Goal: Information Seeking & Learning: Check status

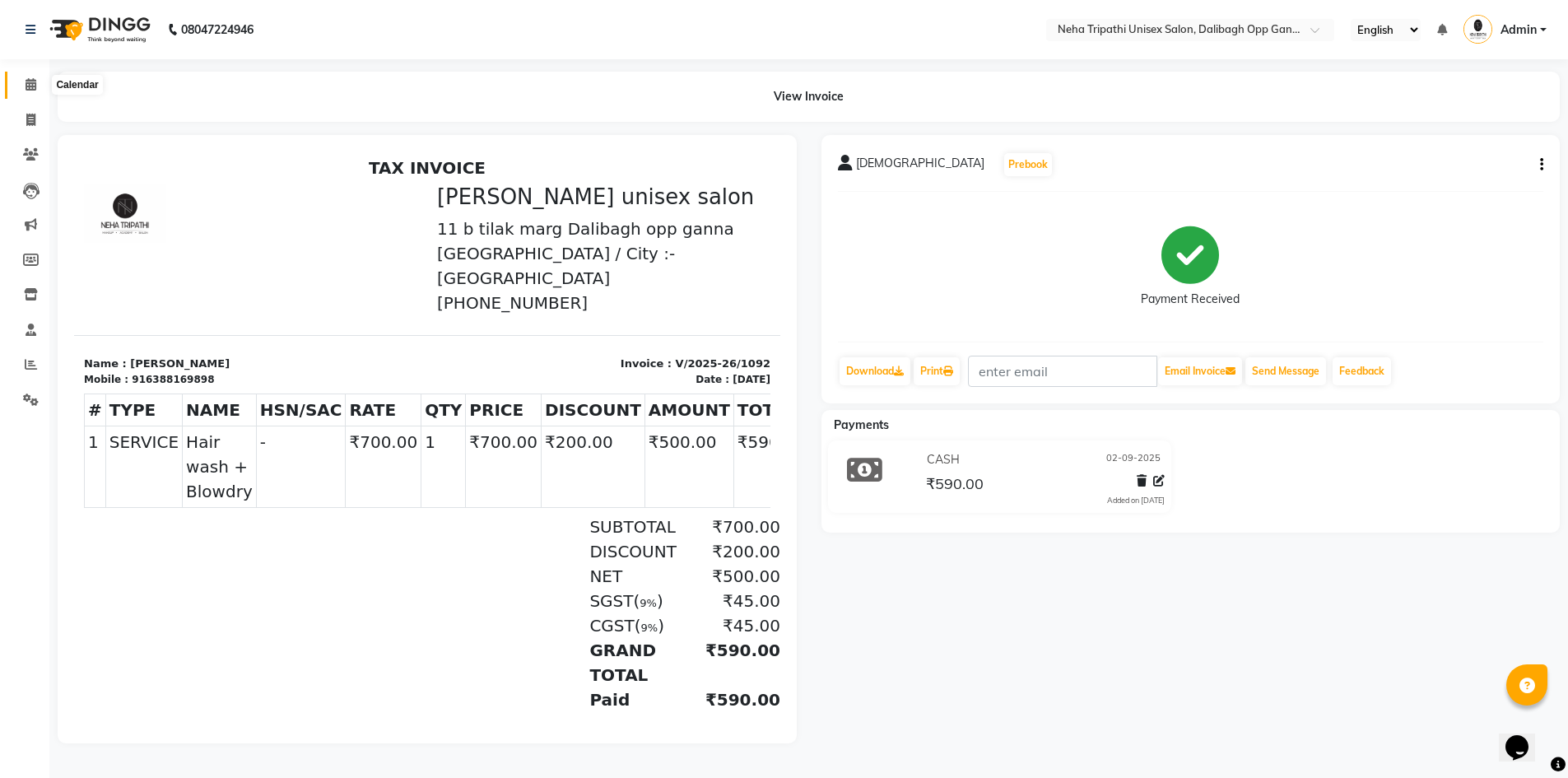
click at [32, 92] on span at bounding box center [31, 85] width 29 height 19
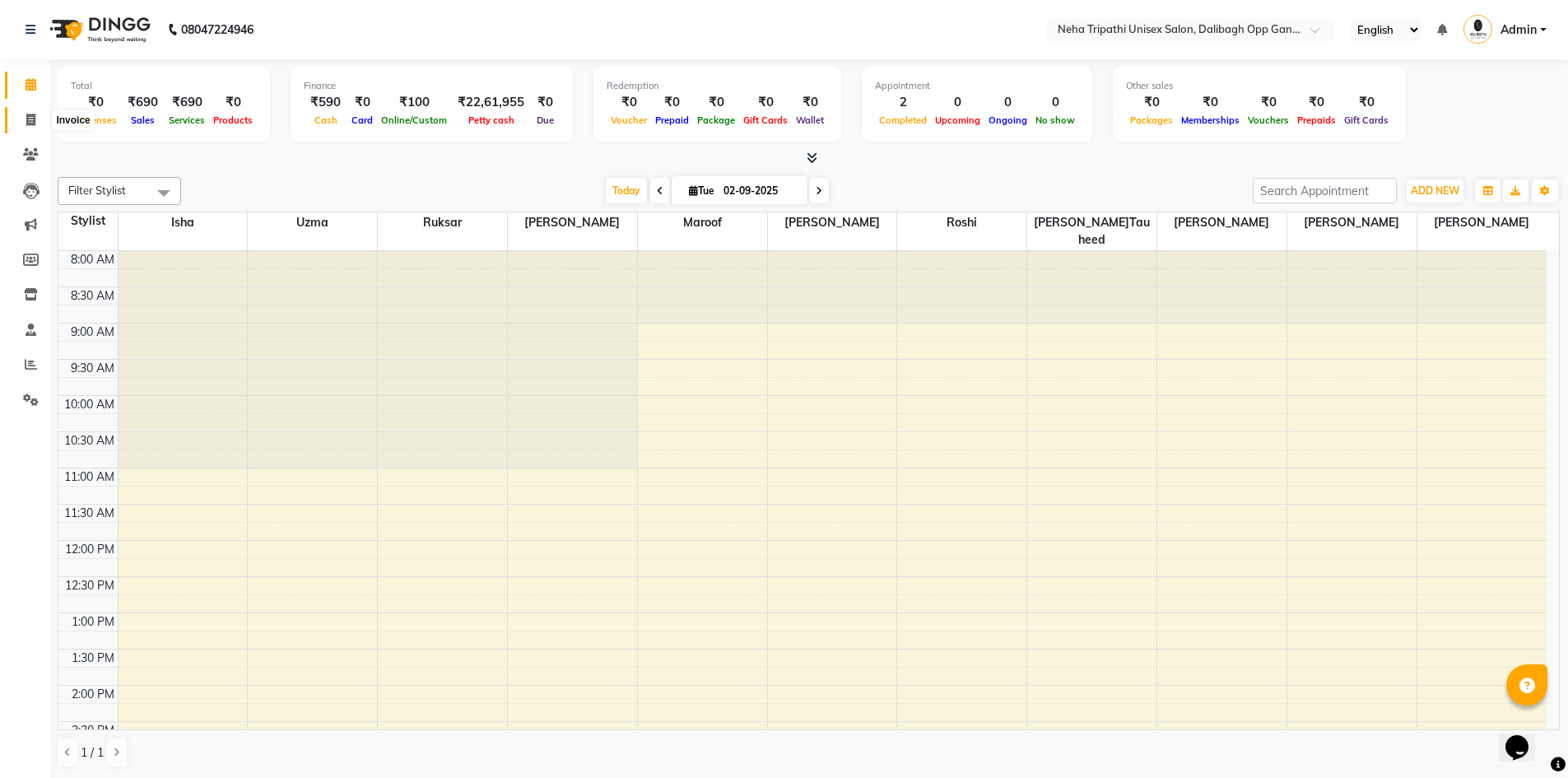
click at [32, 114] on icon at bounding box center [31, 120] width 9 height 12
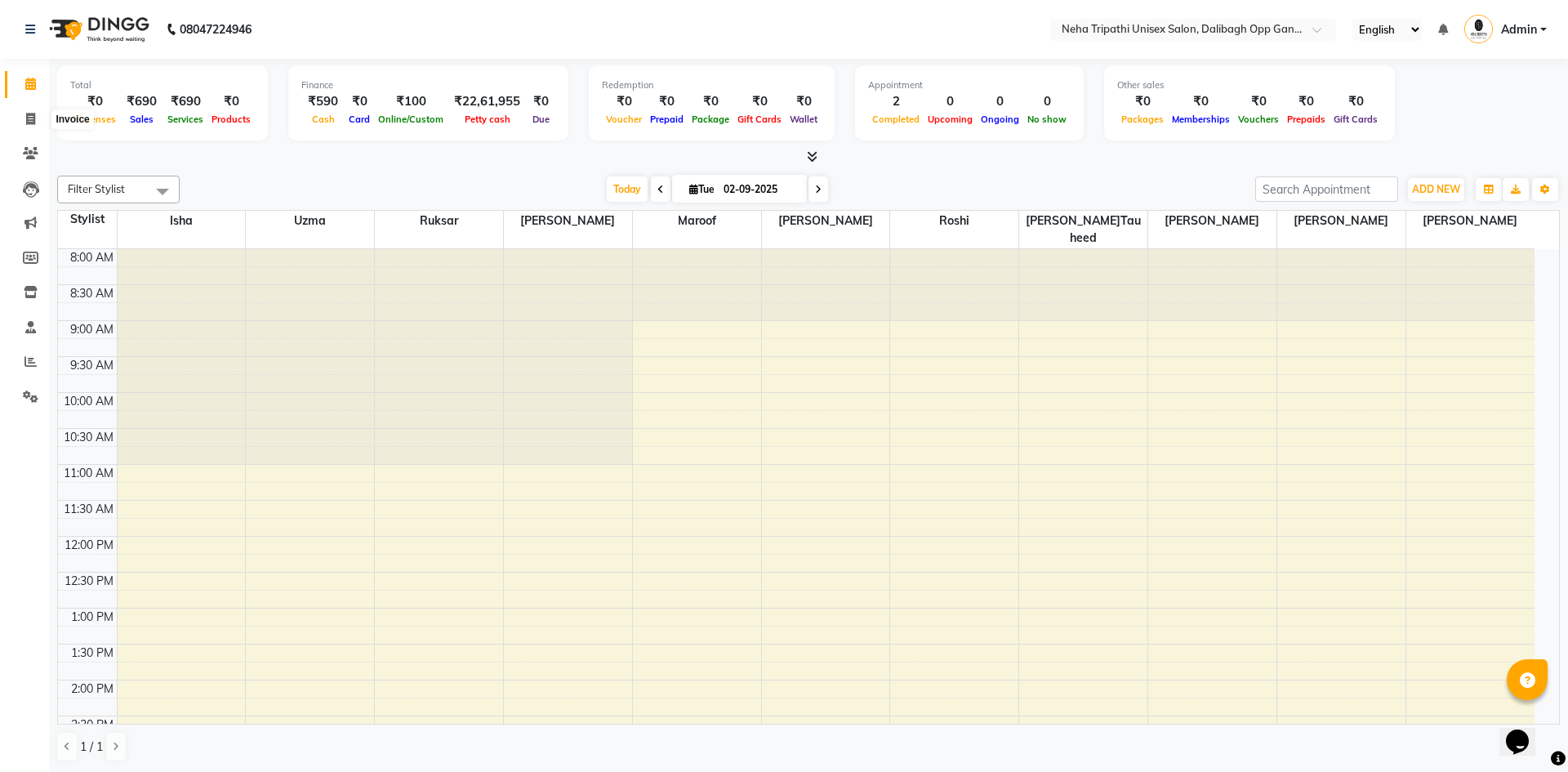
select select "6624"
select select "service"
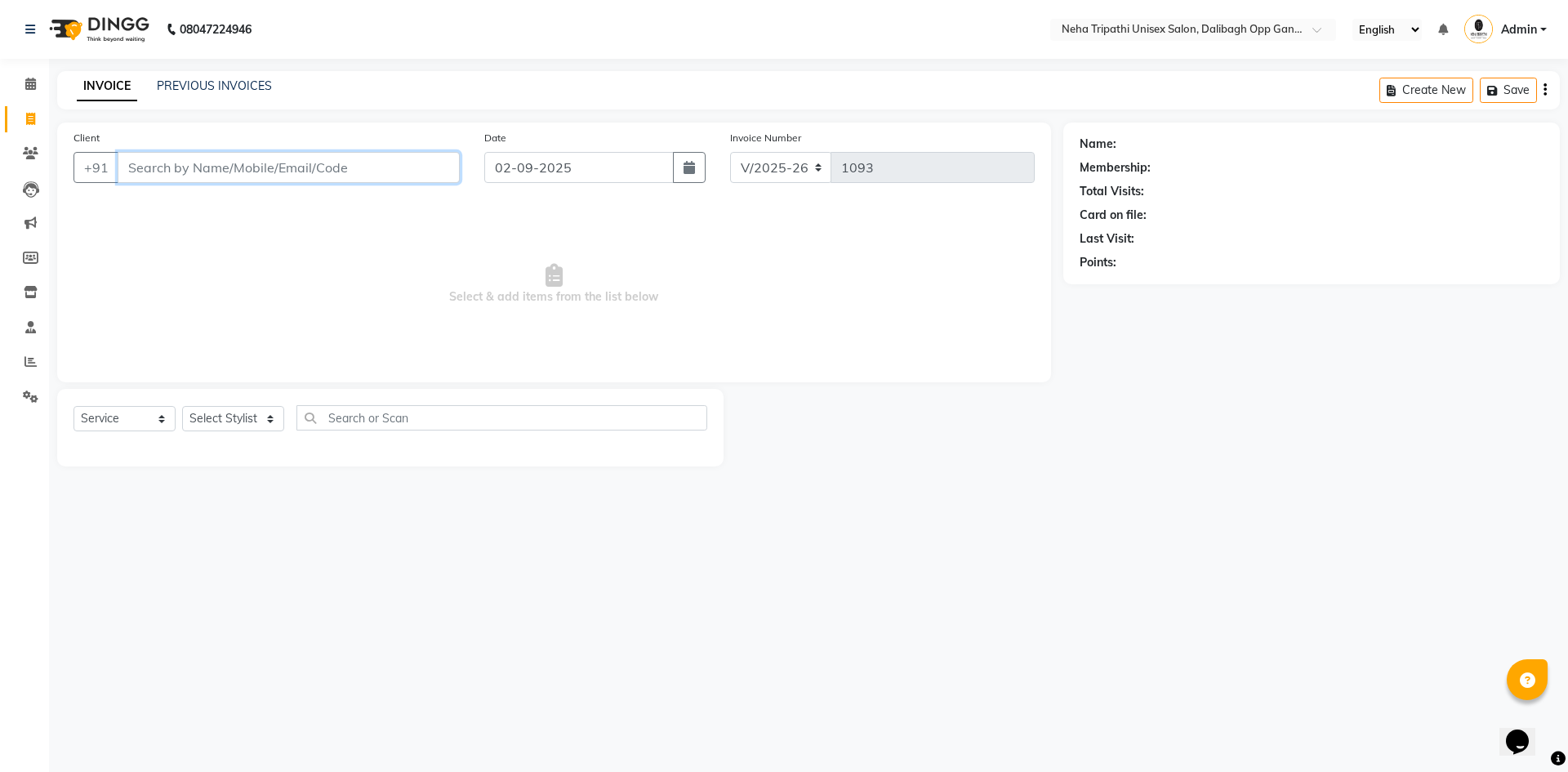
click at [162, 166] on input "Client" at bounding box center [289, 168] width 342 height 31
click at [33, 158] on icon at bounding box center [31, 153] width 16 height 12
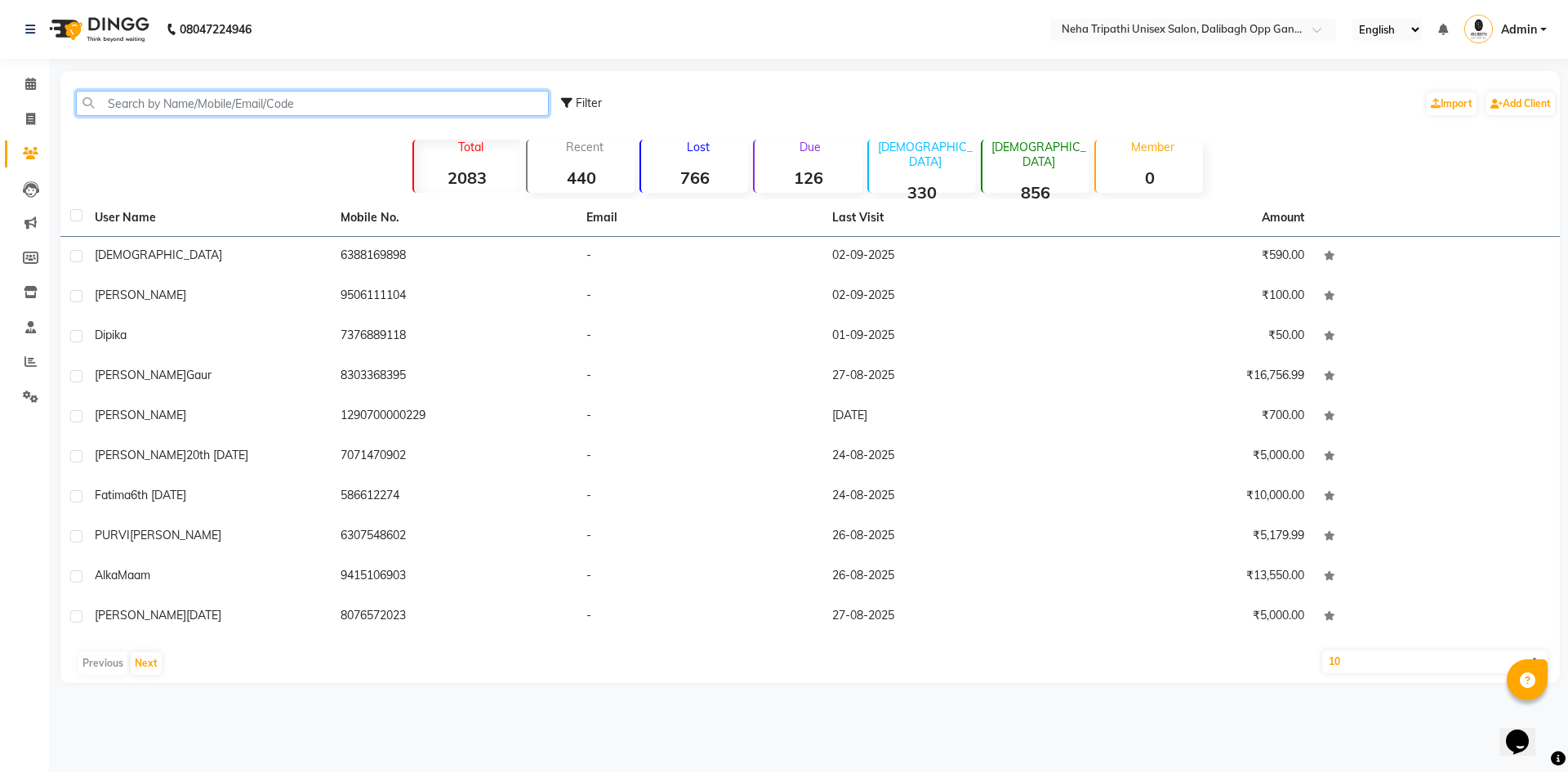
click at [188, 104] on input "text" at bounding box center [313, 103] width 473 height 25
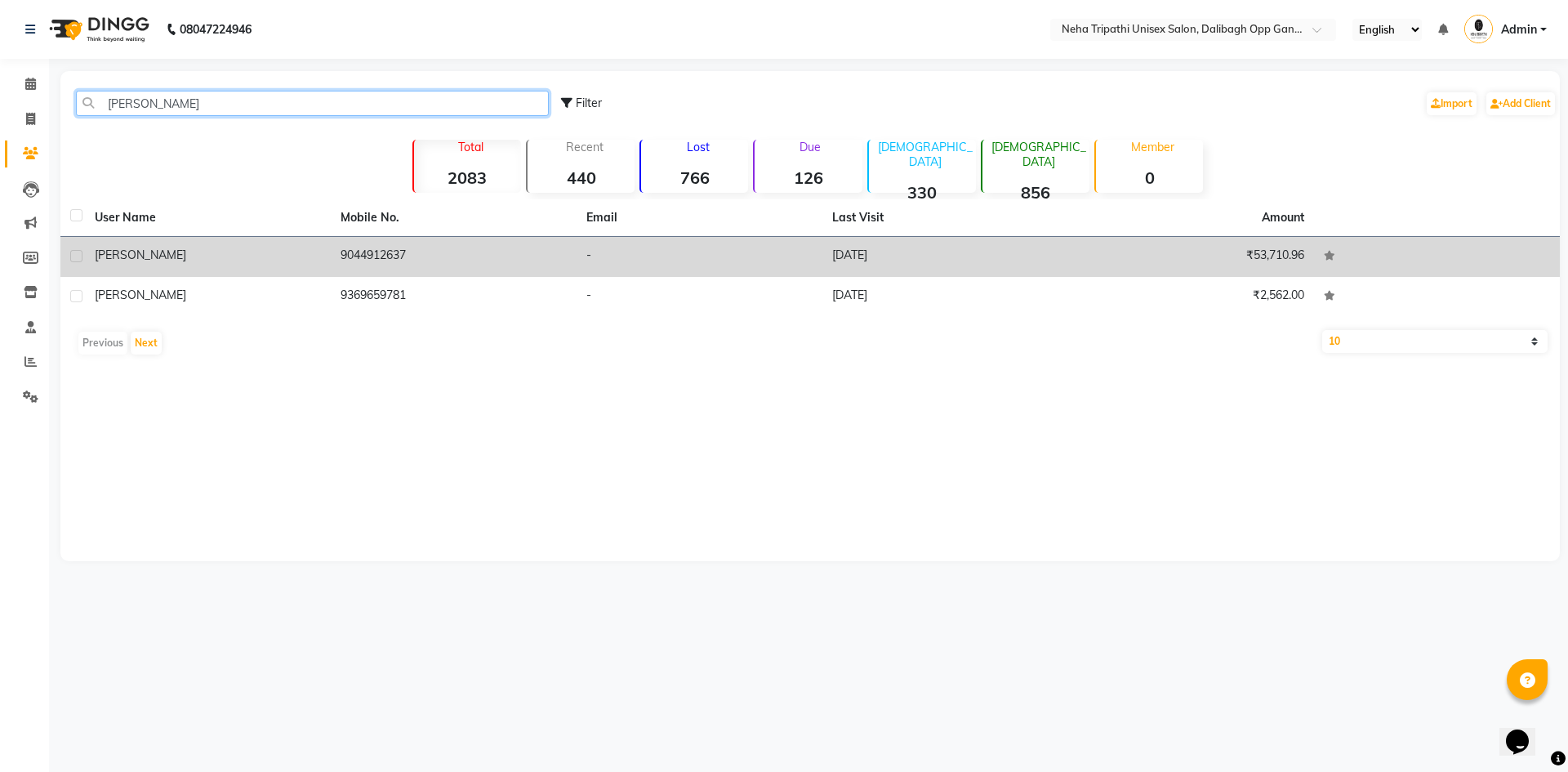
type input "[PERSON_NAME]"
click at [380, 251] on td "9044912637" at bounding box center [454, 257] width 246 height 40
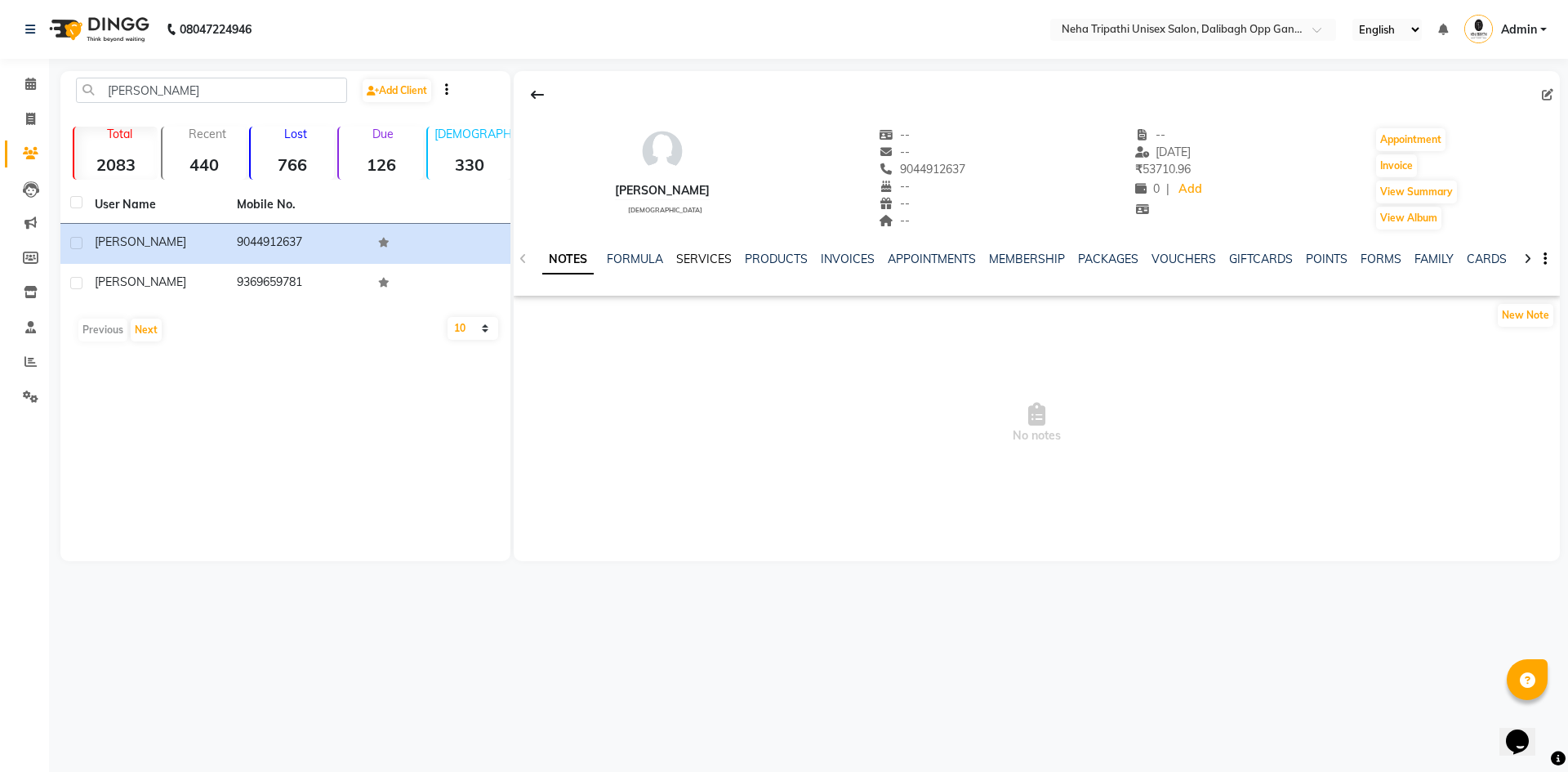
click at [714, 256] on link "SERVICES" at bounding box center [705, 258] width 56 height 15
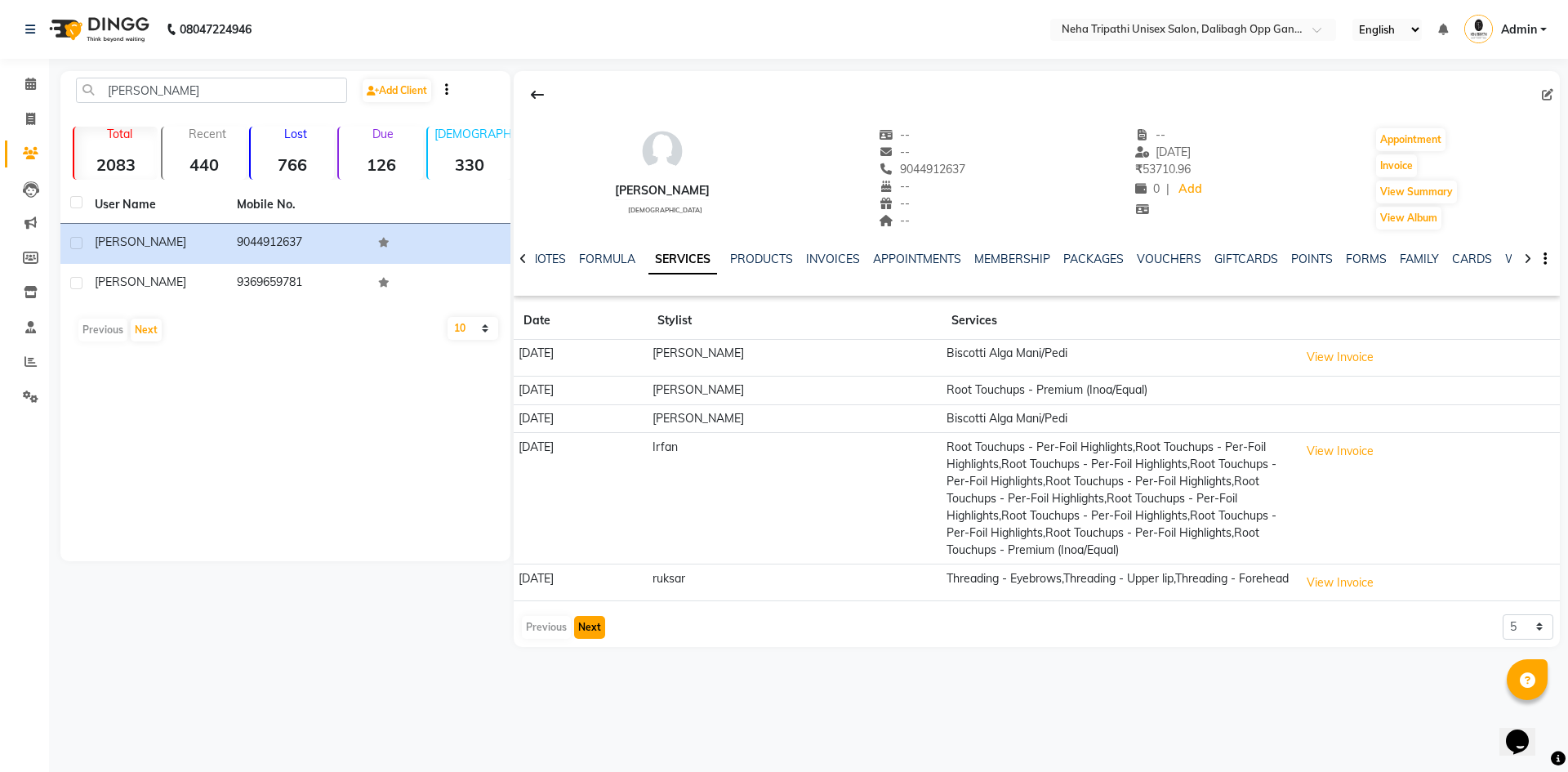
click at [597, 639] on button "Next" at bounding box center [590, 627] width 31 height 23
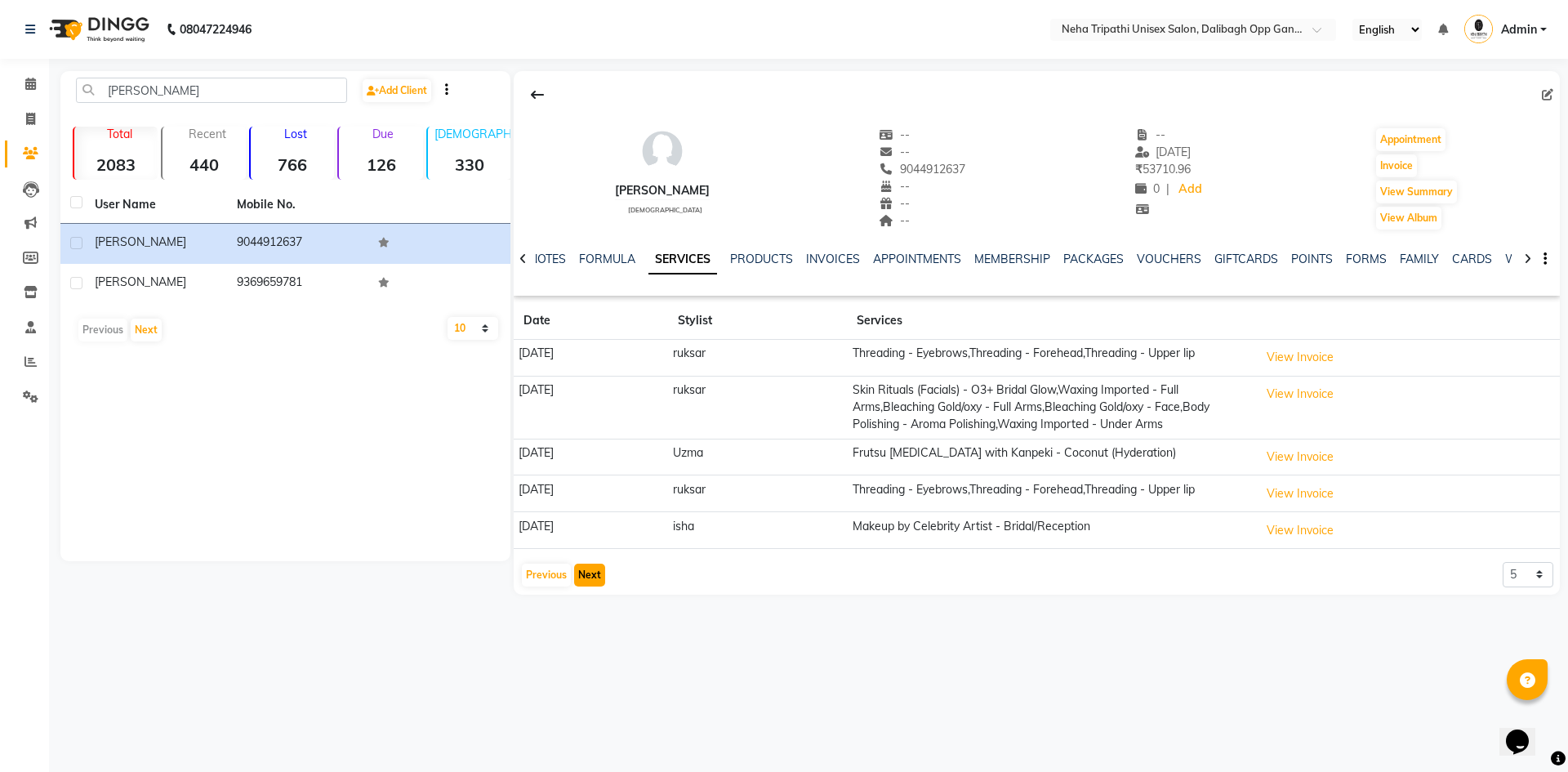
click at [594, 580] on button "Next" at bounding box center [590, 576] width 31 height 23
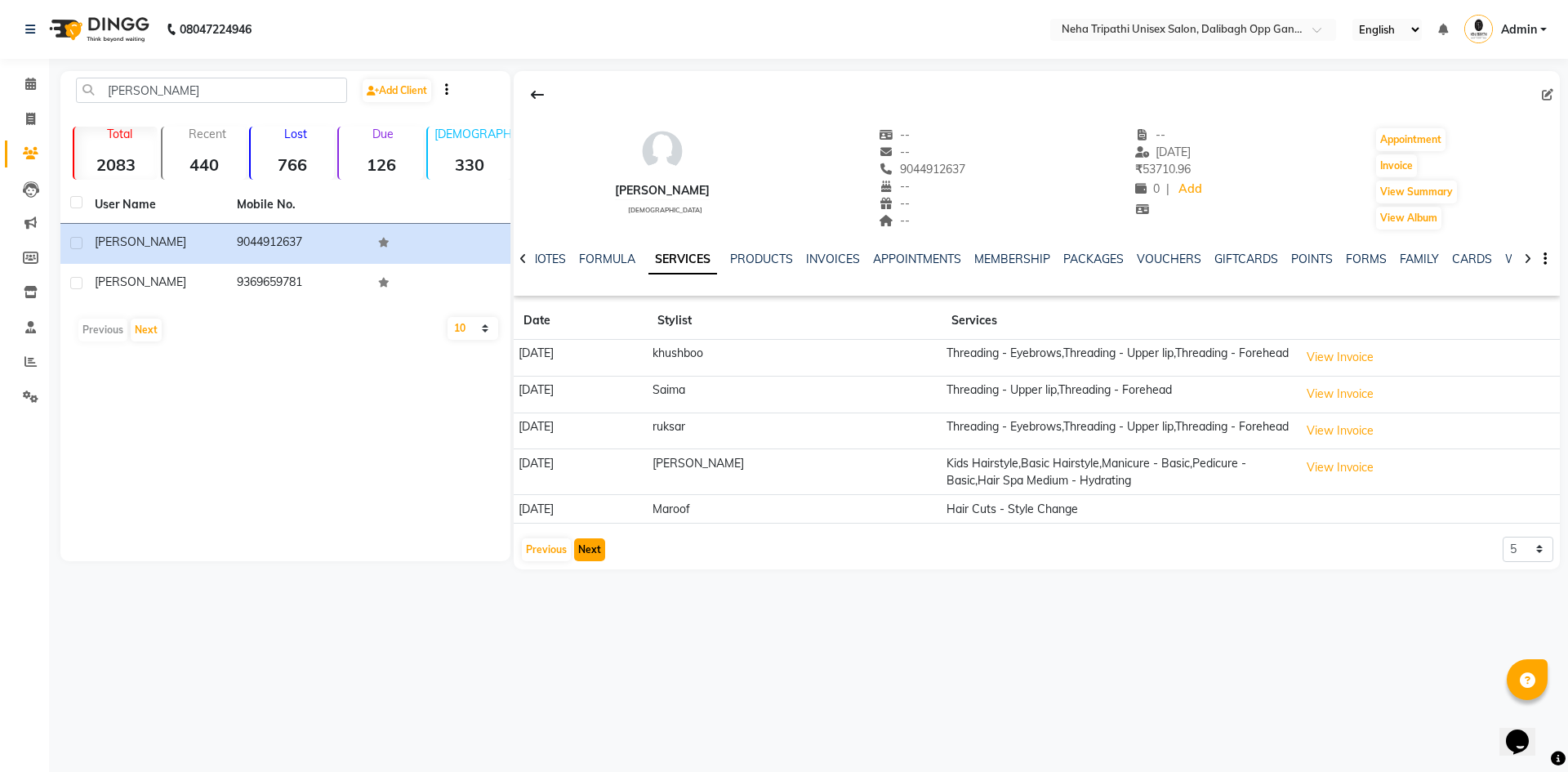
click at [583, 550] on button "Next" at bounding box center [590, 550] width 31 height 23
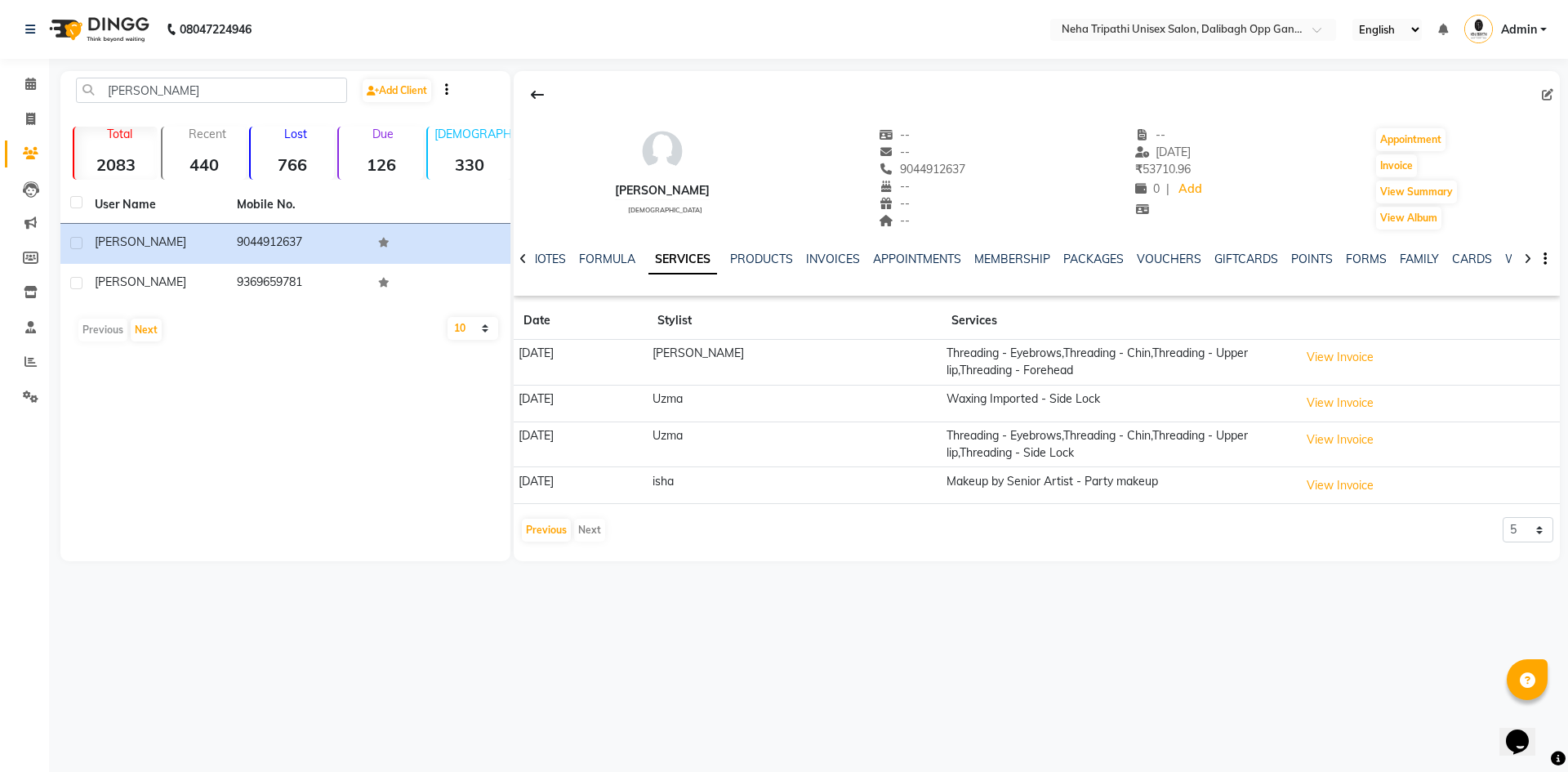
click at [583, 550] on div "[PERSON_NAME] [DEMOGRAPHIC_DATA] -- -- 9044912637 -- -- -- -- [DATE] ₹ 53710.96…" at bounding box center [1036, 310] width 1046 height 479
click at [552, 531] on button "Previous" at bounding box center [547, 530] width 49 height 23
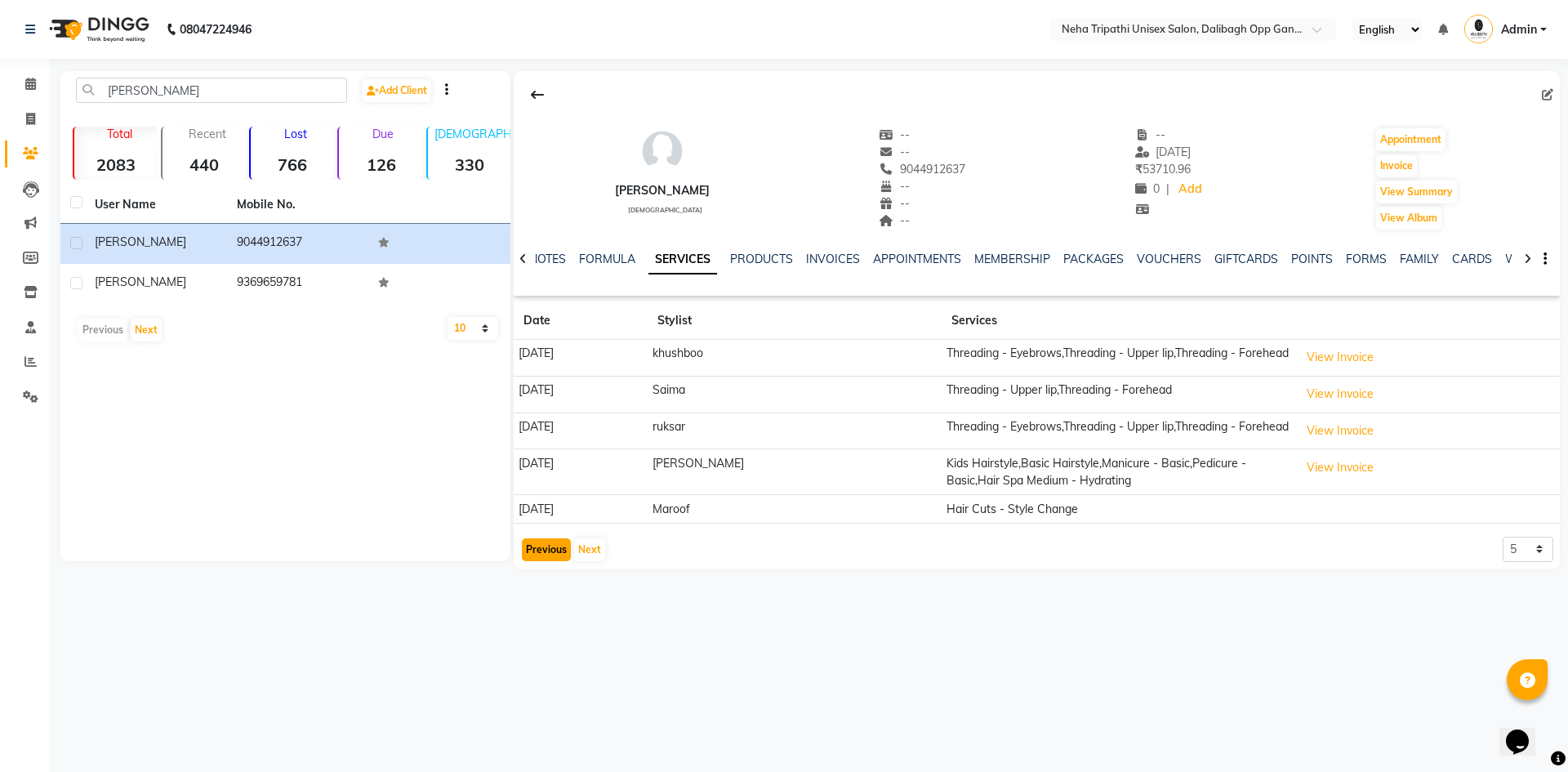
click at [552, 554] on button "Previous" at bounding box center [547, 550] width 49 height 23
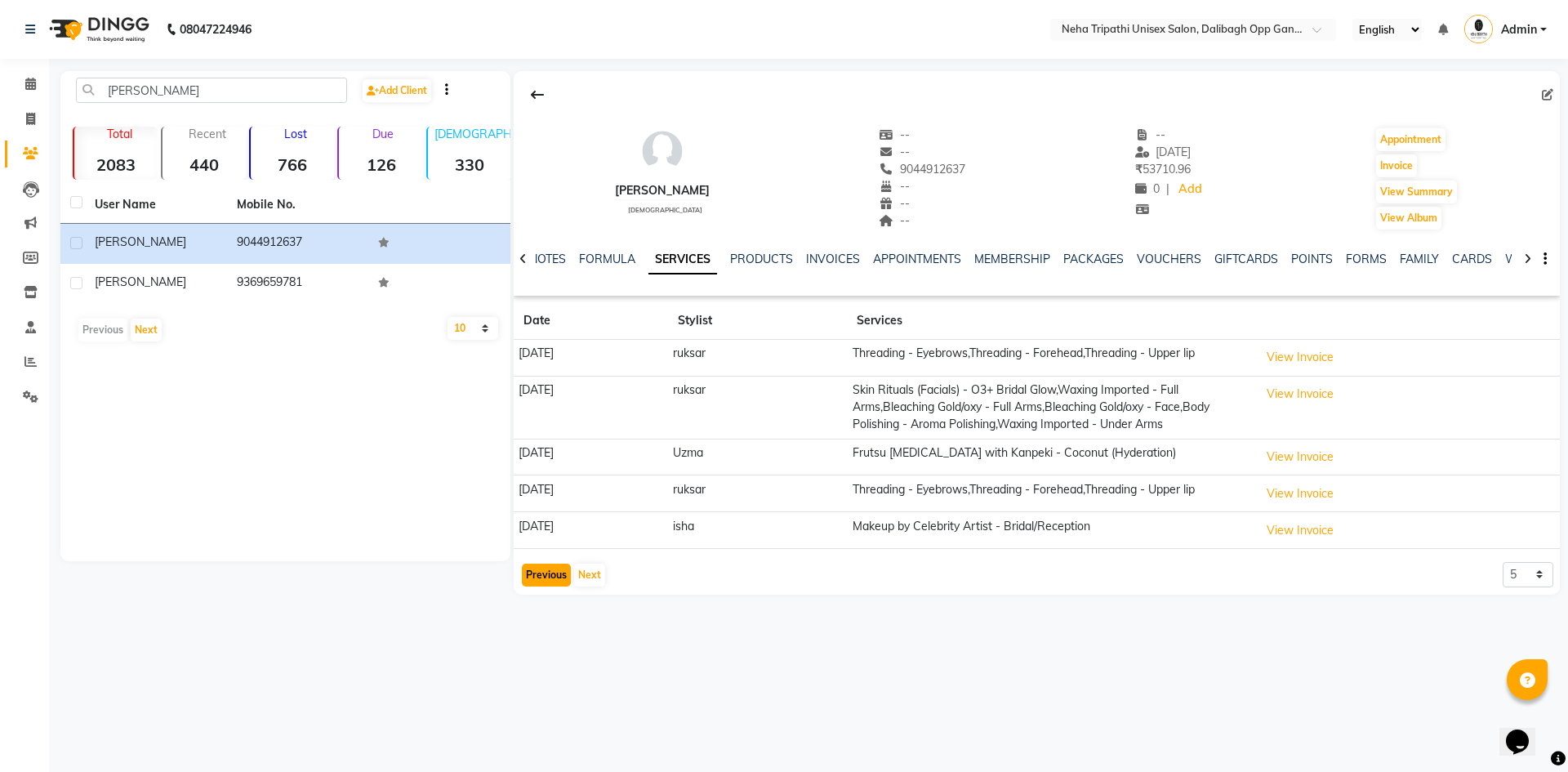
click at [547, 571] on button "Previous" at bounding box center [547, 576] width 49 height 23
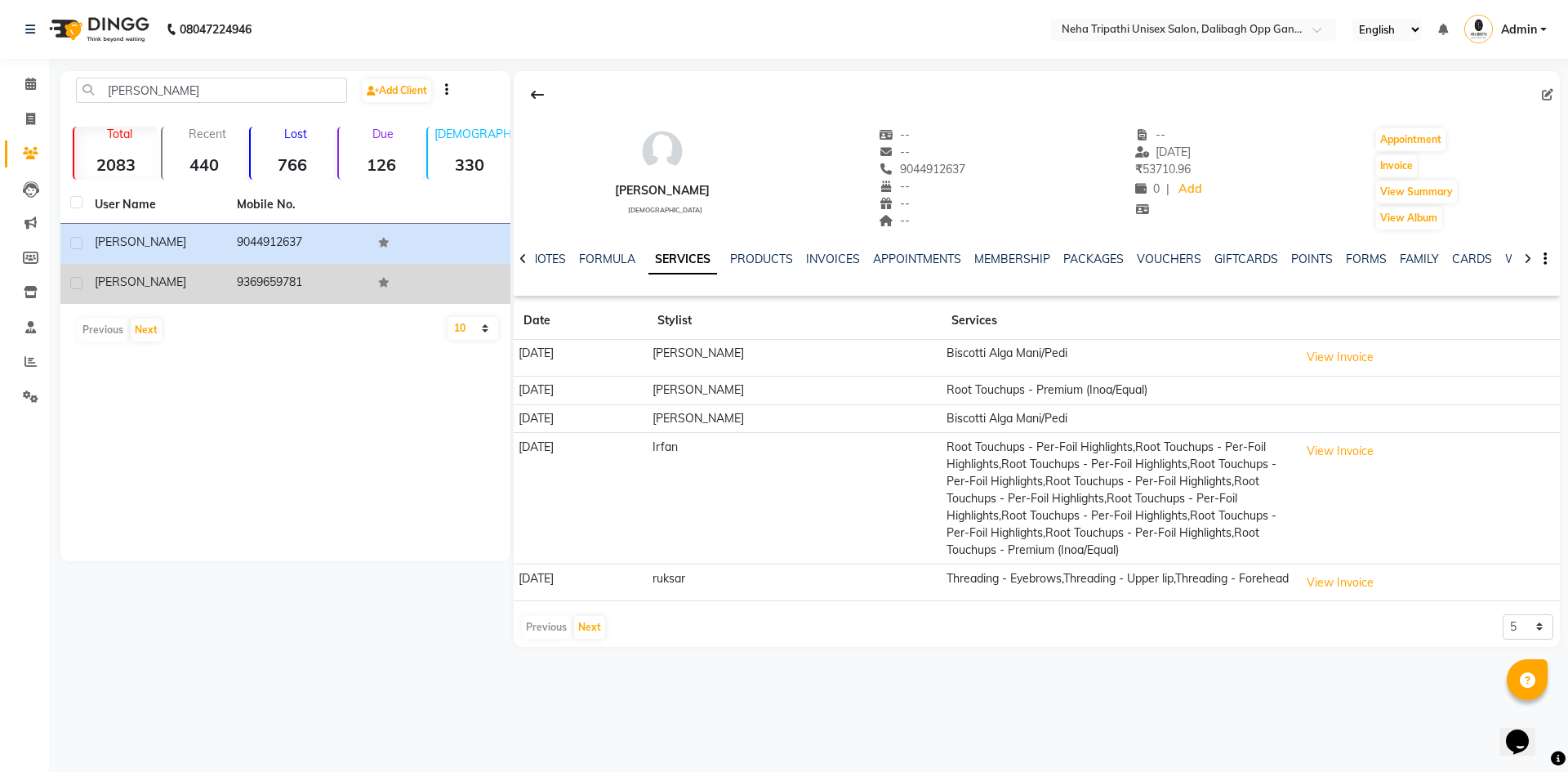
click at [313, 288] on td "9369659781" at bounding box center [298, 284] width 142 height 40
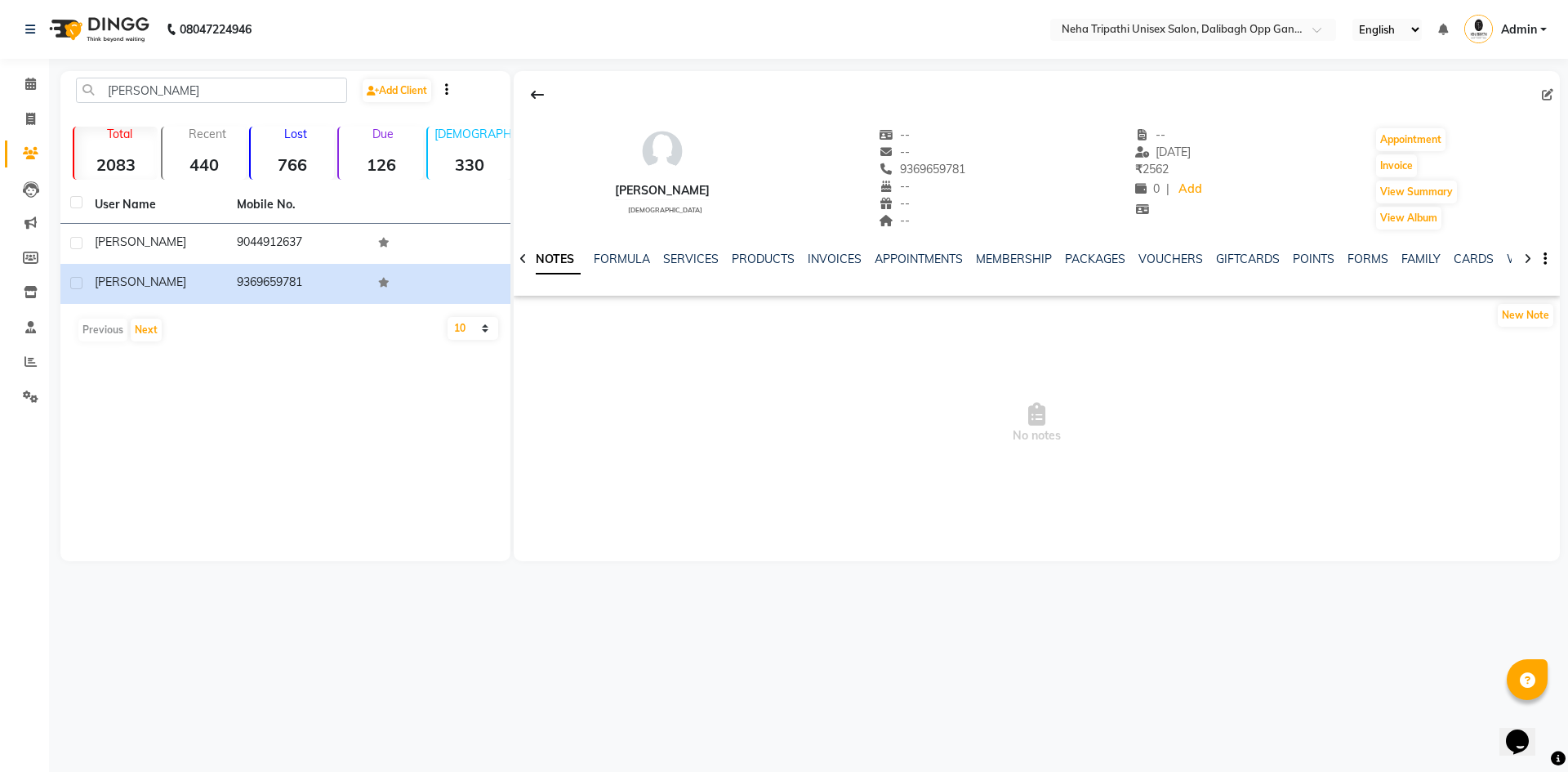
click at [677, 249] on div "NOTES FORMULA SERVICES PRODUCTS INVOICES APPOINTMENTS MEMBERSHIP PACKAGES VOUCH…" at bounding box center [1036, 259] width 1046 height 57
click at [698, 264] on link "SERVICES" at bounding box center [691, 258] width 56 height 15
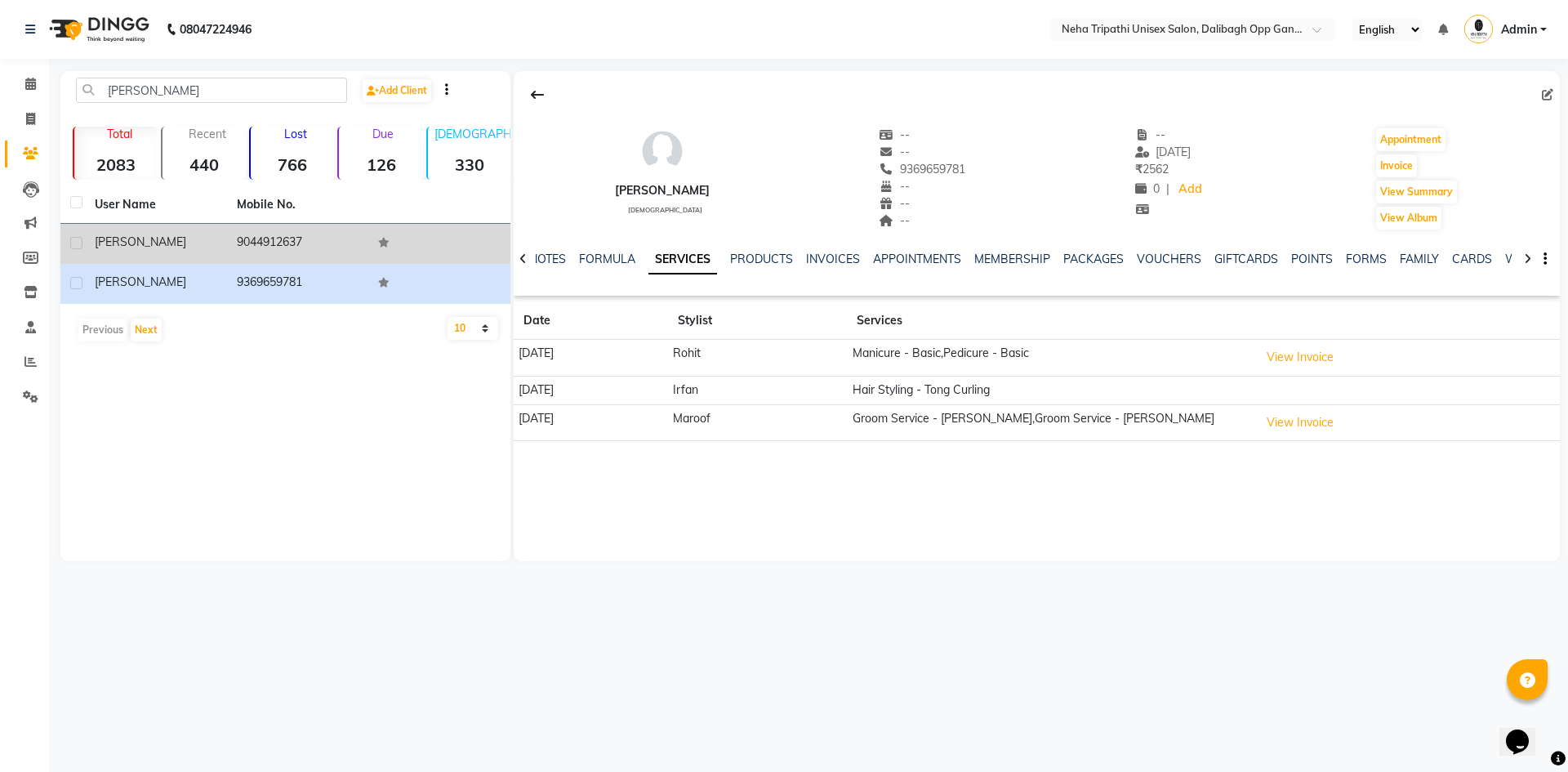
click at [126, 246] on div "[PERSON_NAME]" at bounding box center [156, 243] width 122 height 17
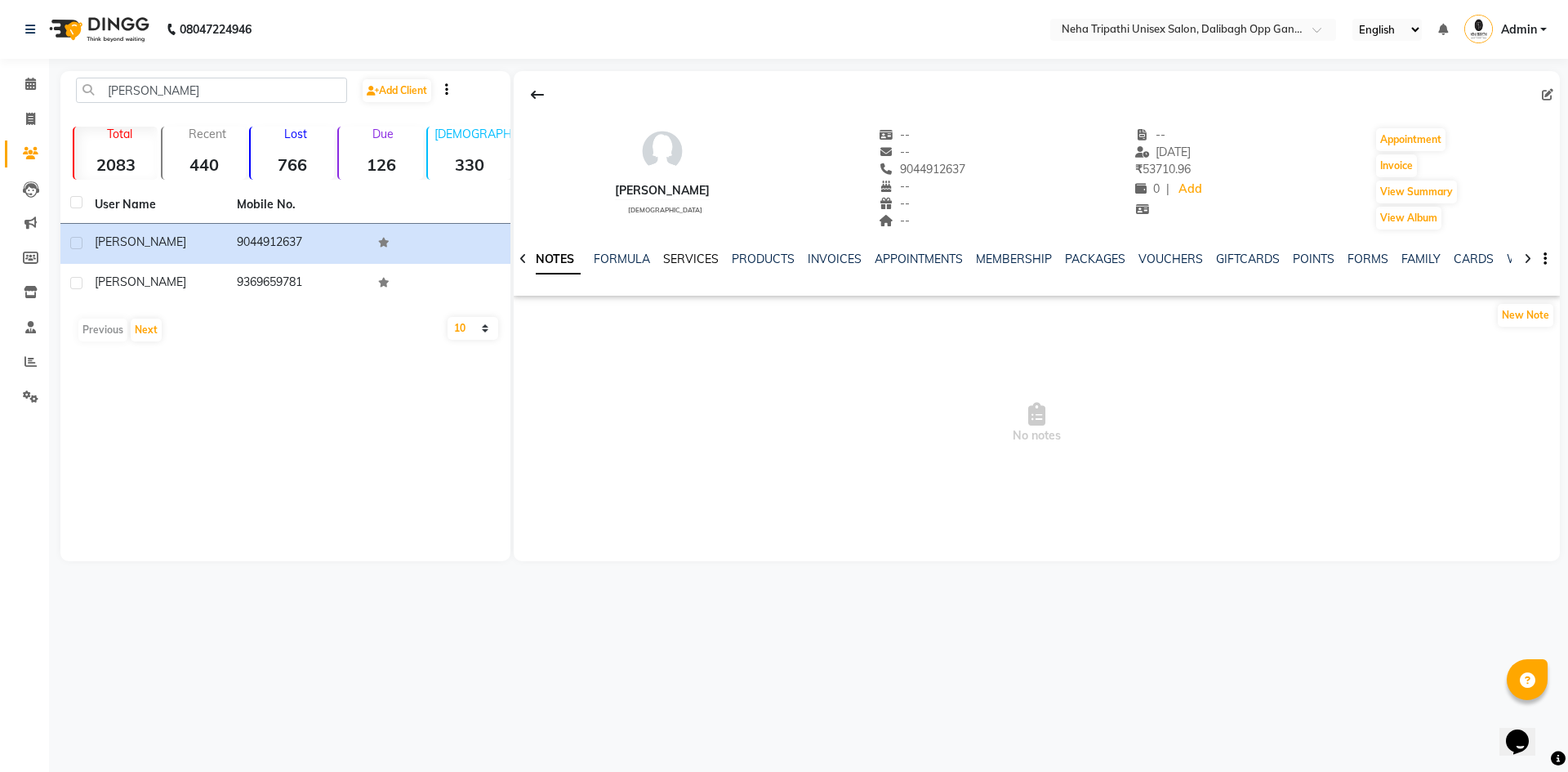
click at [677, 252] on link "SERVICES" at bounding box center [691, 258] width 56 height 15
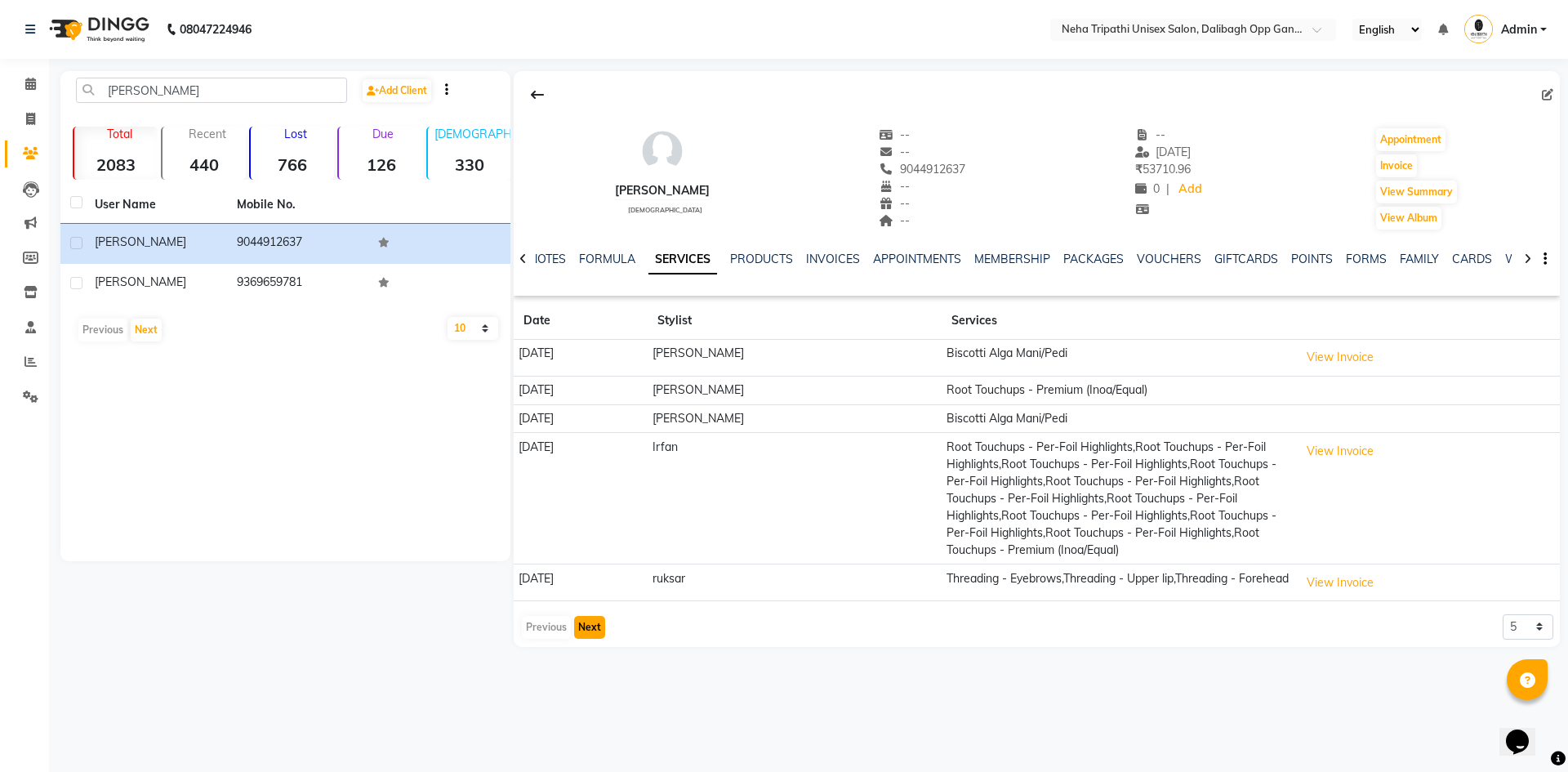
click at [588, 639] on button "Next" at bounding box center [590, 627] width 31 height 23
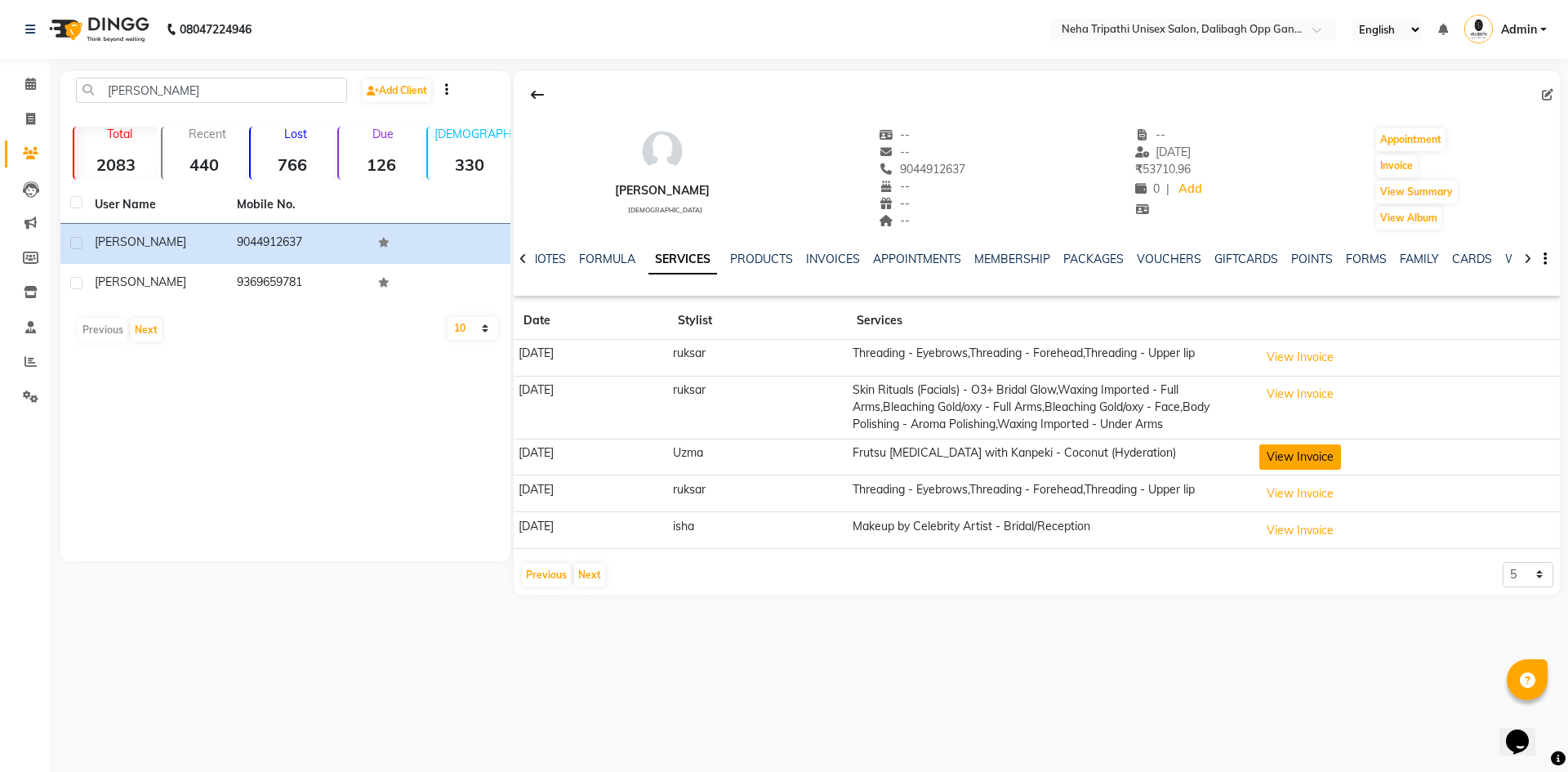
click at [1337, 460] on button "View Invoice" at bounding box center [1301, 457] width 82 height 25
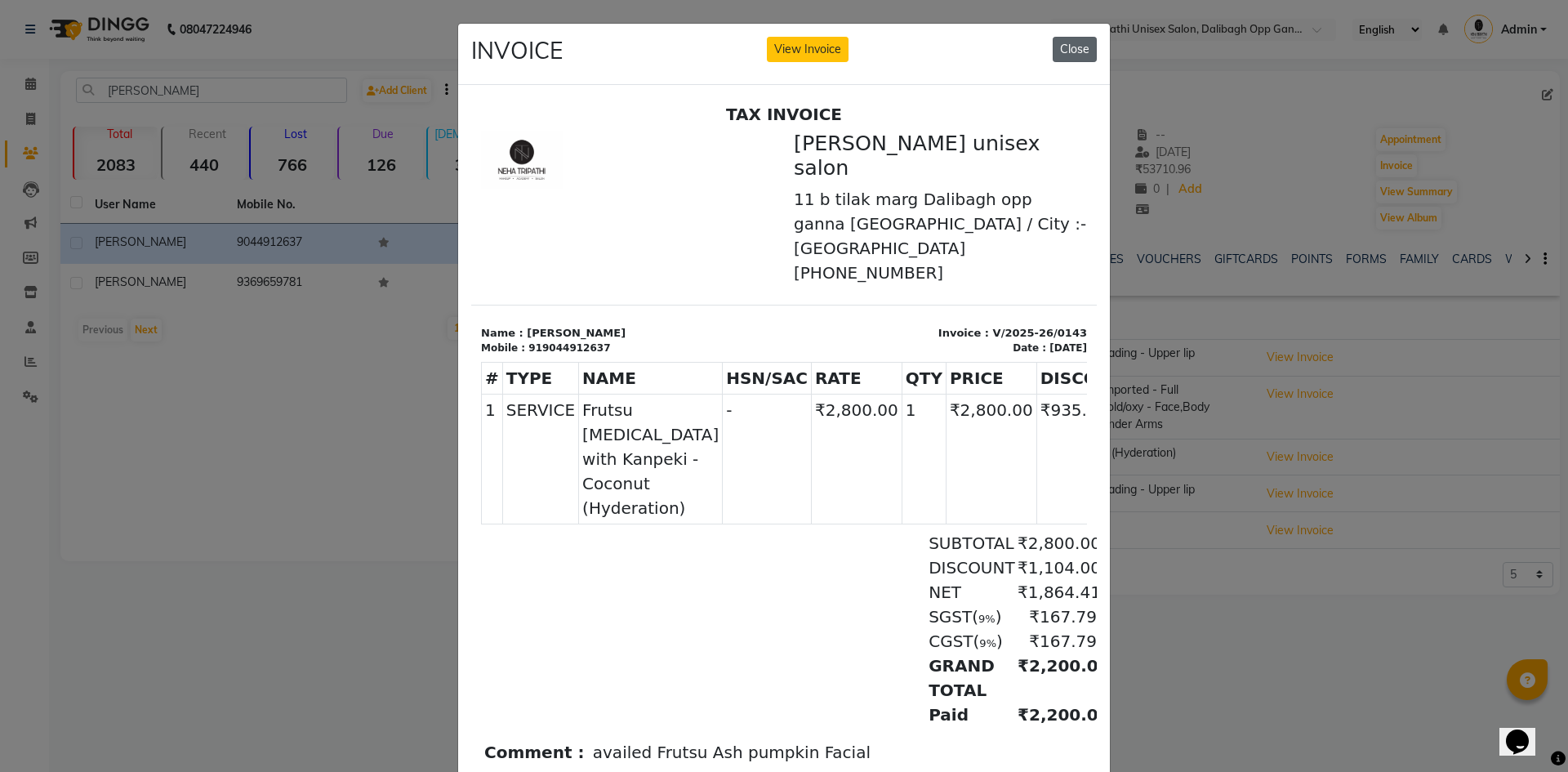
click at [1057, 53] on button "Close" at bounding box center [1075, 49] width 45 height 25
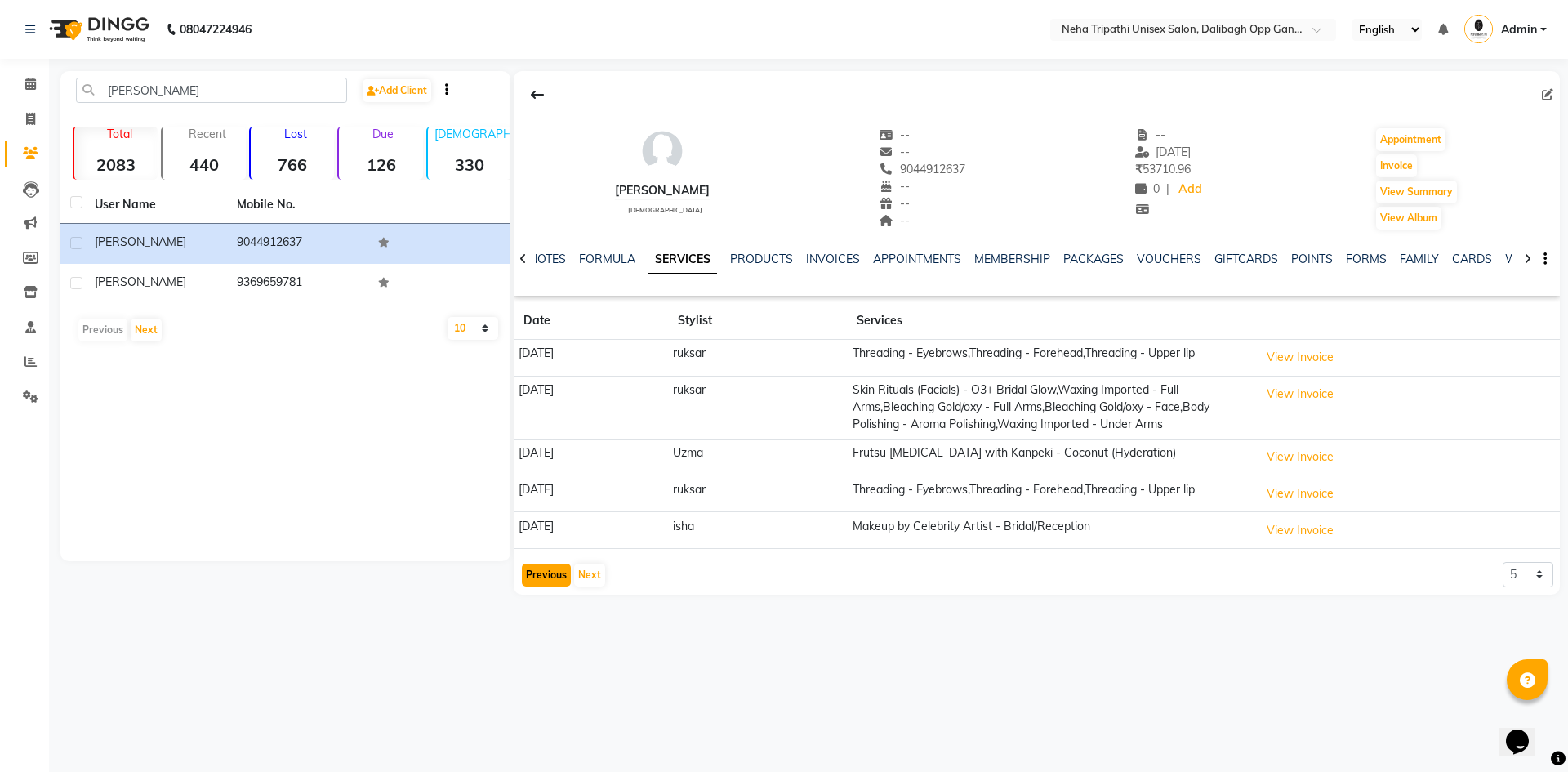
click at [537, 576] on button "Previous" at bounding box center [547, 576] width 49 height 23
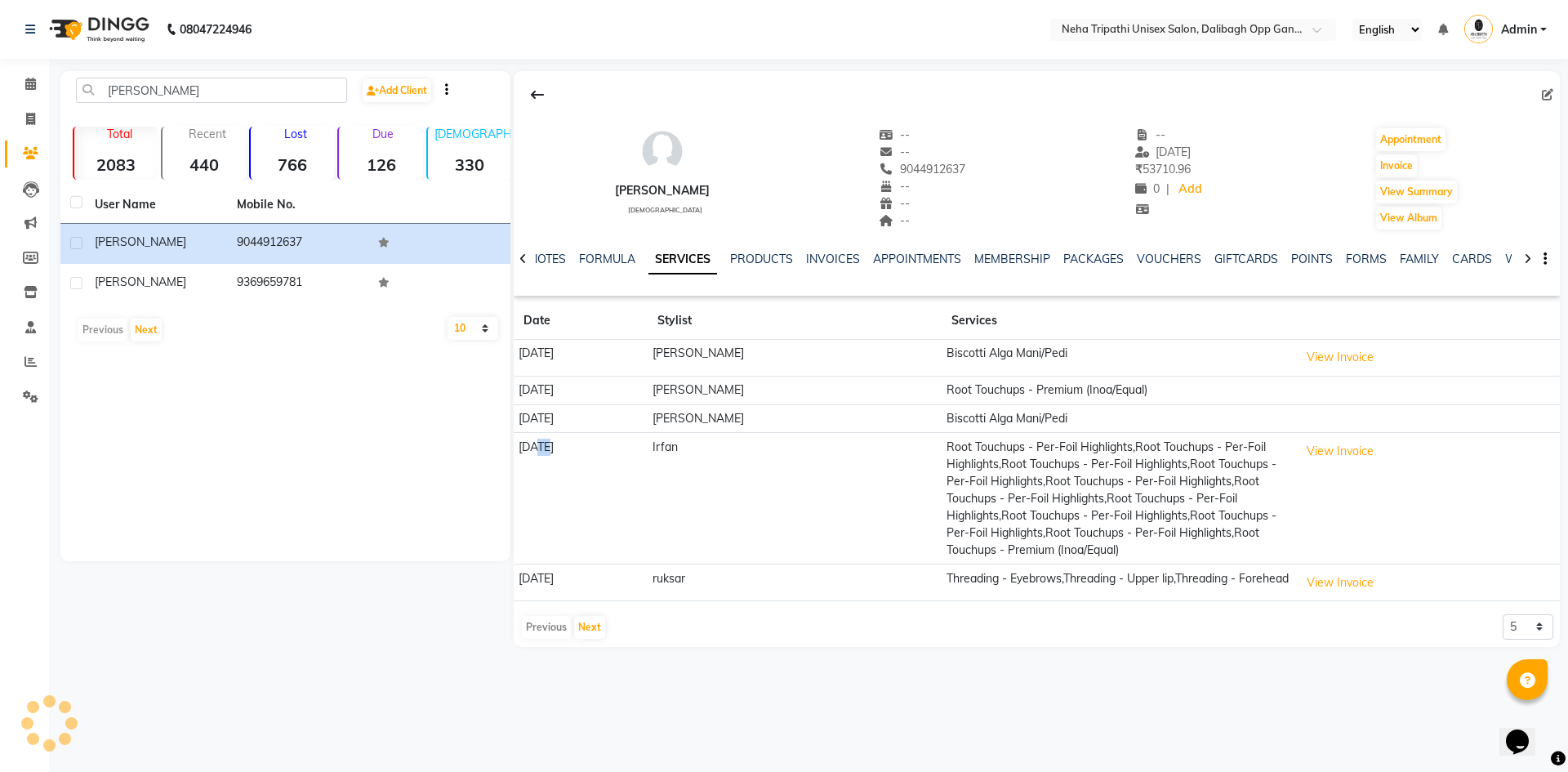
click at [537, 564] on td "[DATE]" at bounding box center [580, 499] width 134 height 132
click at [351, 625] on div "[PERSON_NAME] Add Client Total 2083 Recent 440 Lost 766 Due 126 [DEMOGRAPHIC_DA…" at bounding box center [285, 359] width 450 height 576
click at [1346, 352] on button "View Invoice" at bounding box center [1340, 357] width 82 height 25
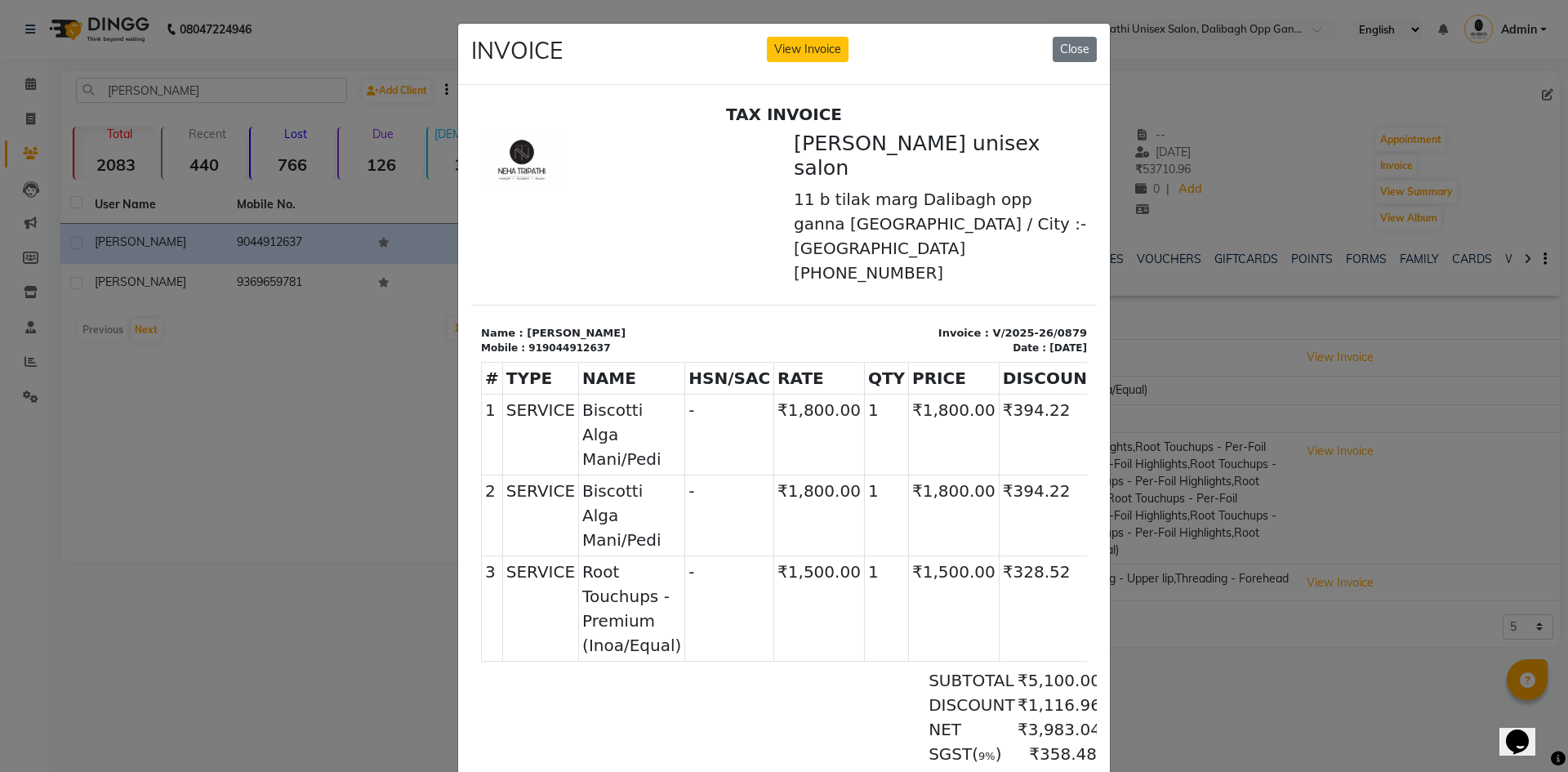
scroll to position [6, 0]
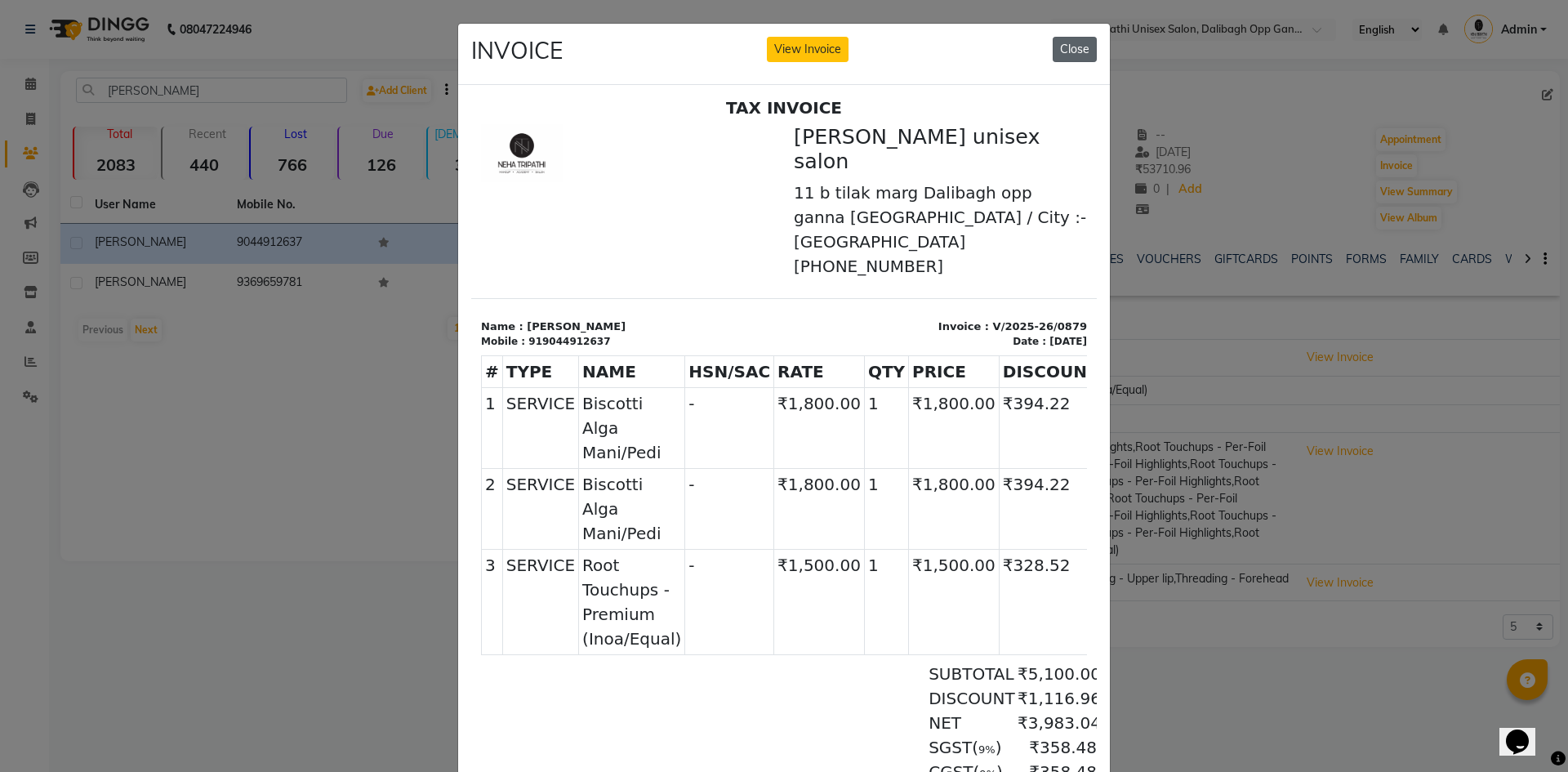
click at [1083, 52] on button "Close" at bounding box center [1075, 49] width 45 height 25
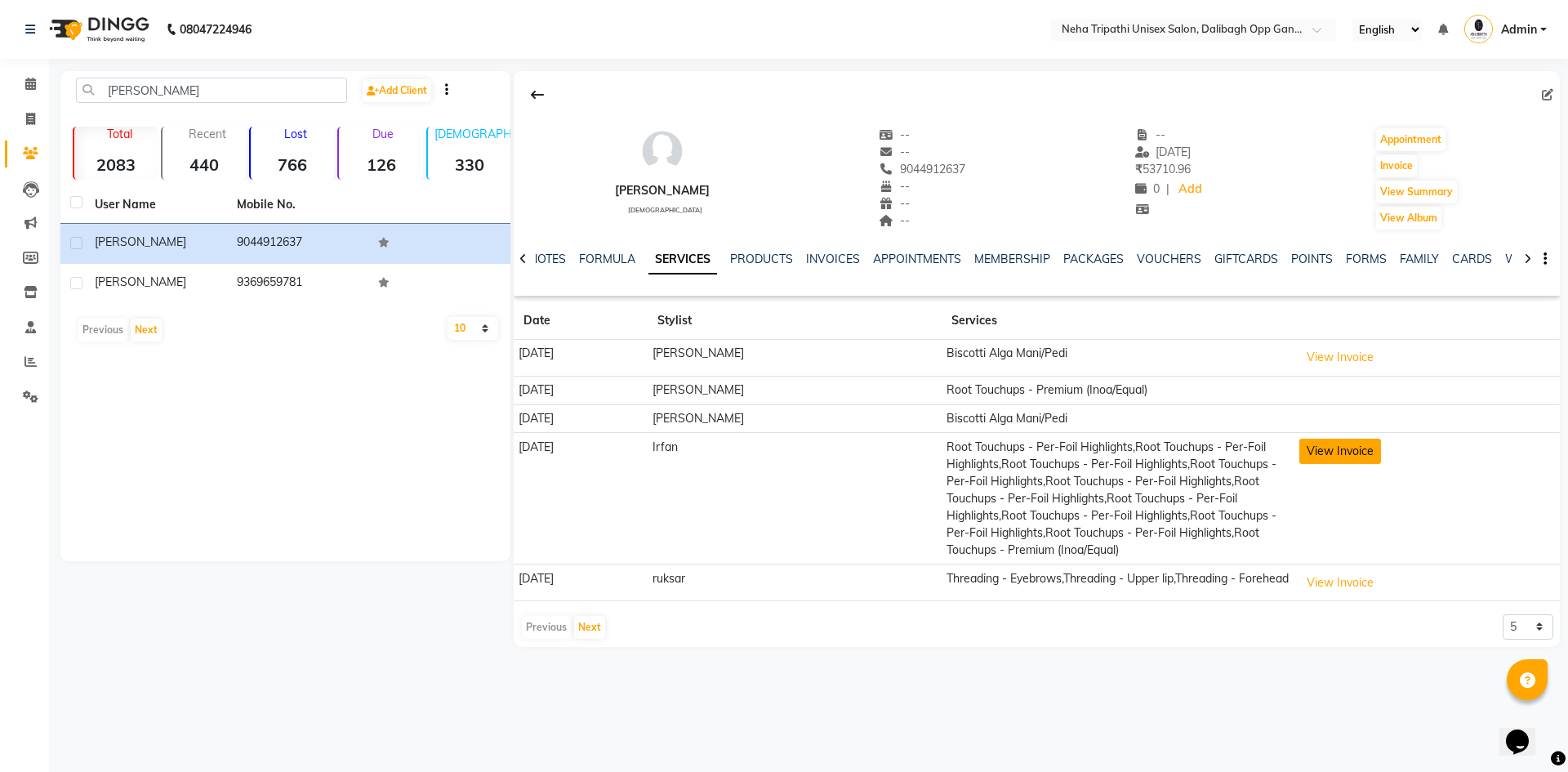
click at [1357, 458] on button "View Invoice" at bounding box center [1340, 451] width 82 height 25
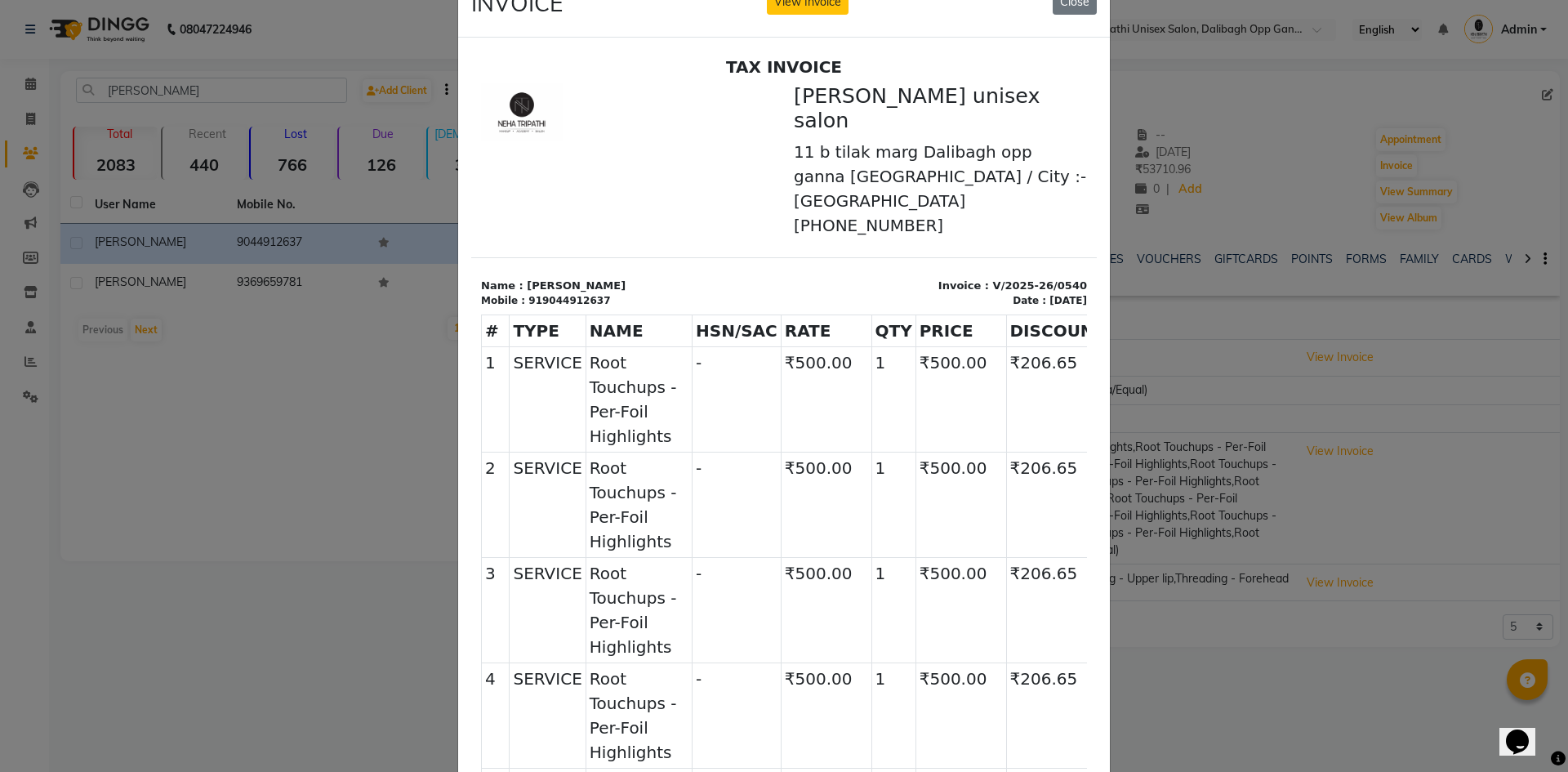
scroll to position [0, 0]
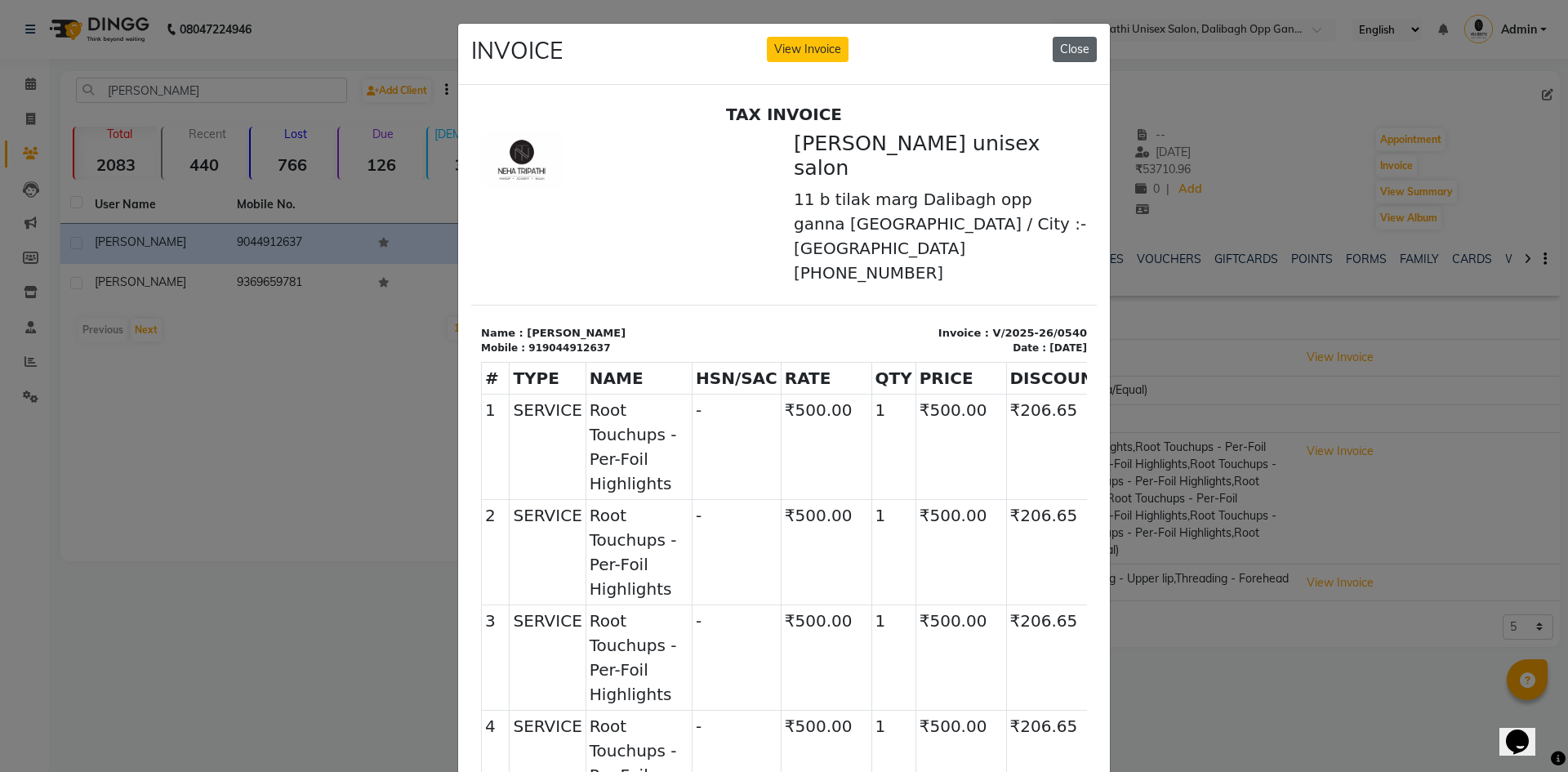
click at [1078, 52] on button "Close" at bounding box center [1075, 49] width 45 height 25
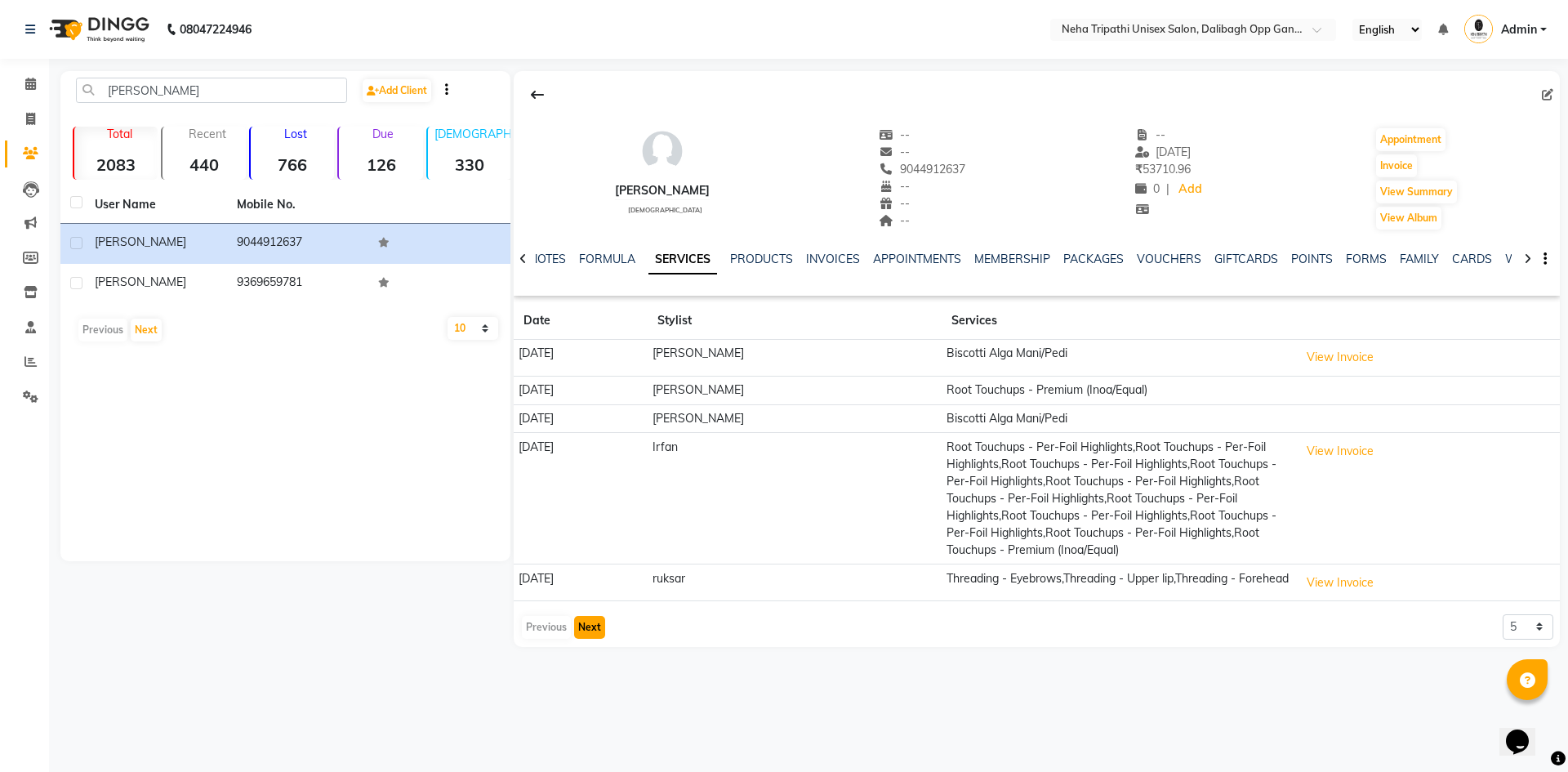
click at [596, 639] on button "Next" at bounding box center [590, 627] width 31 height 23
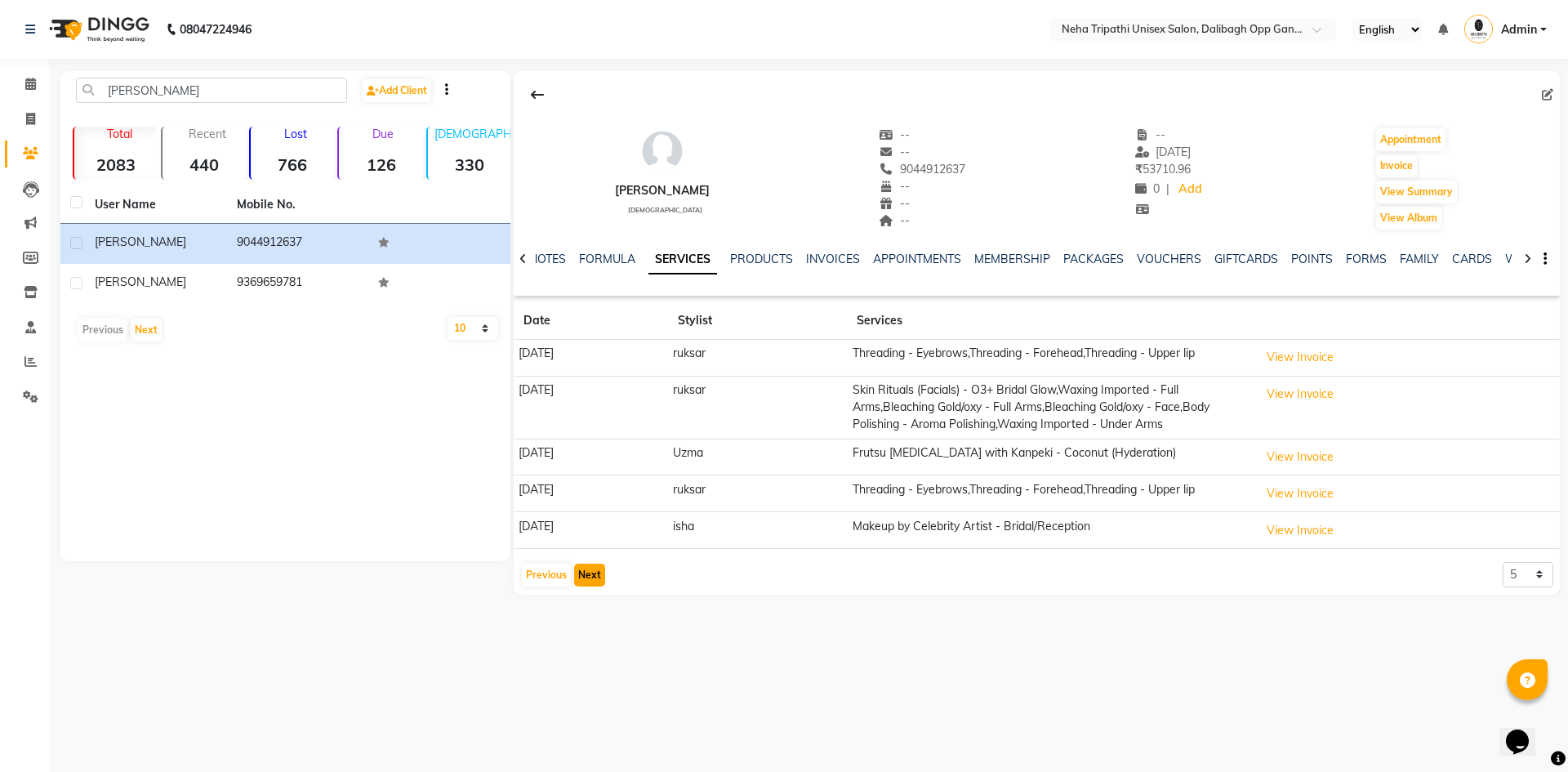
click at [589, 578] on button "Next" at bounding box center [590, 576] width 31 height 23
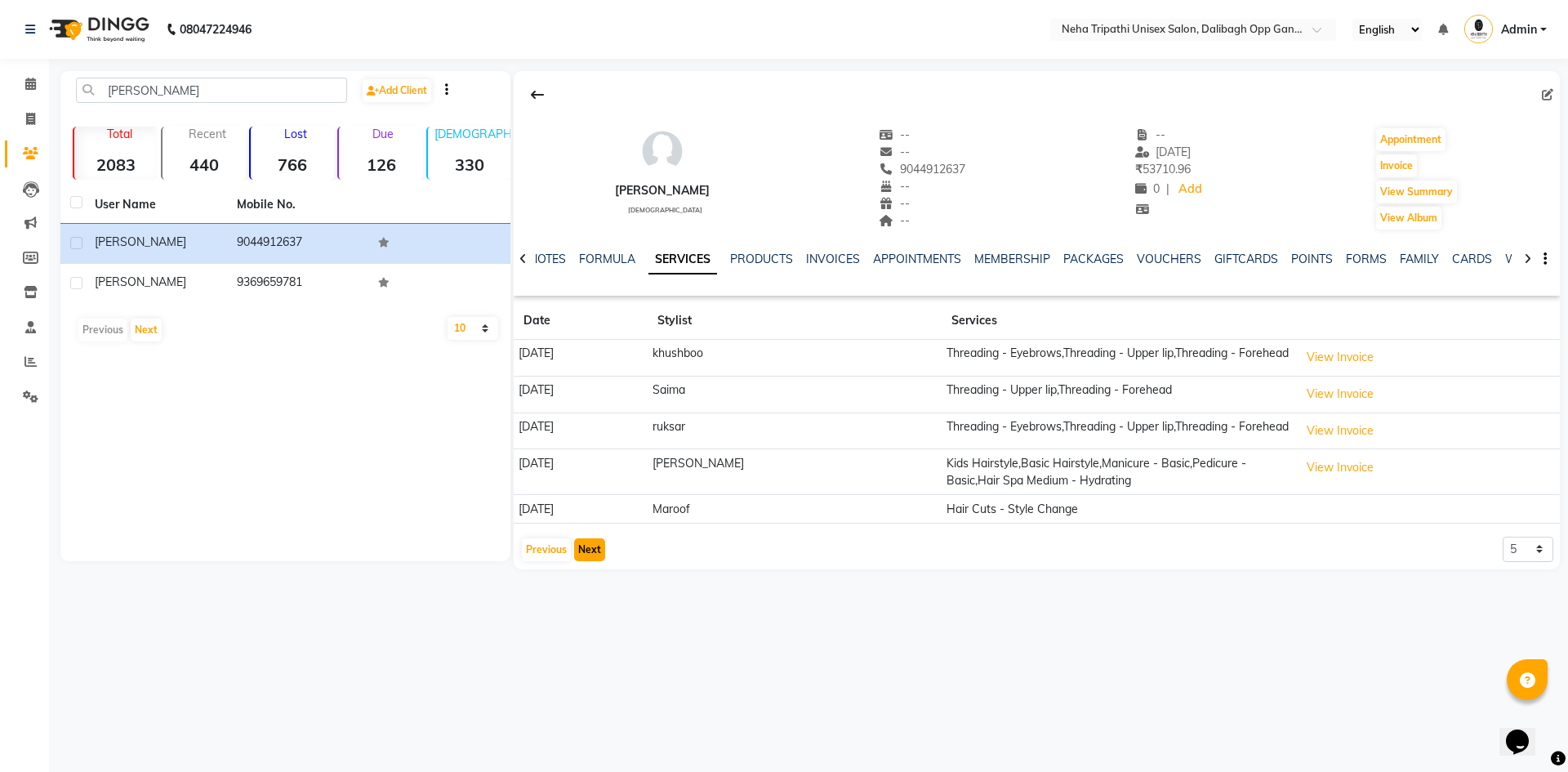
click at [588, 549] on button "Next" at bounding box center [590, 550] width 31 height 23
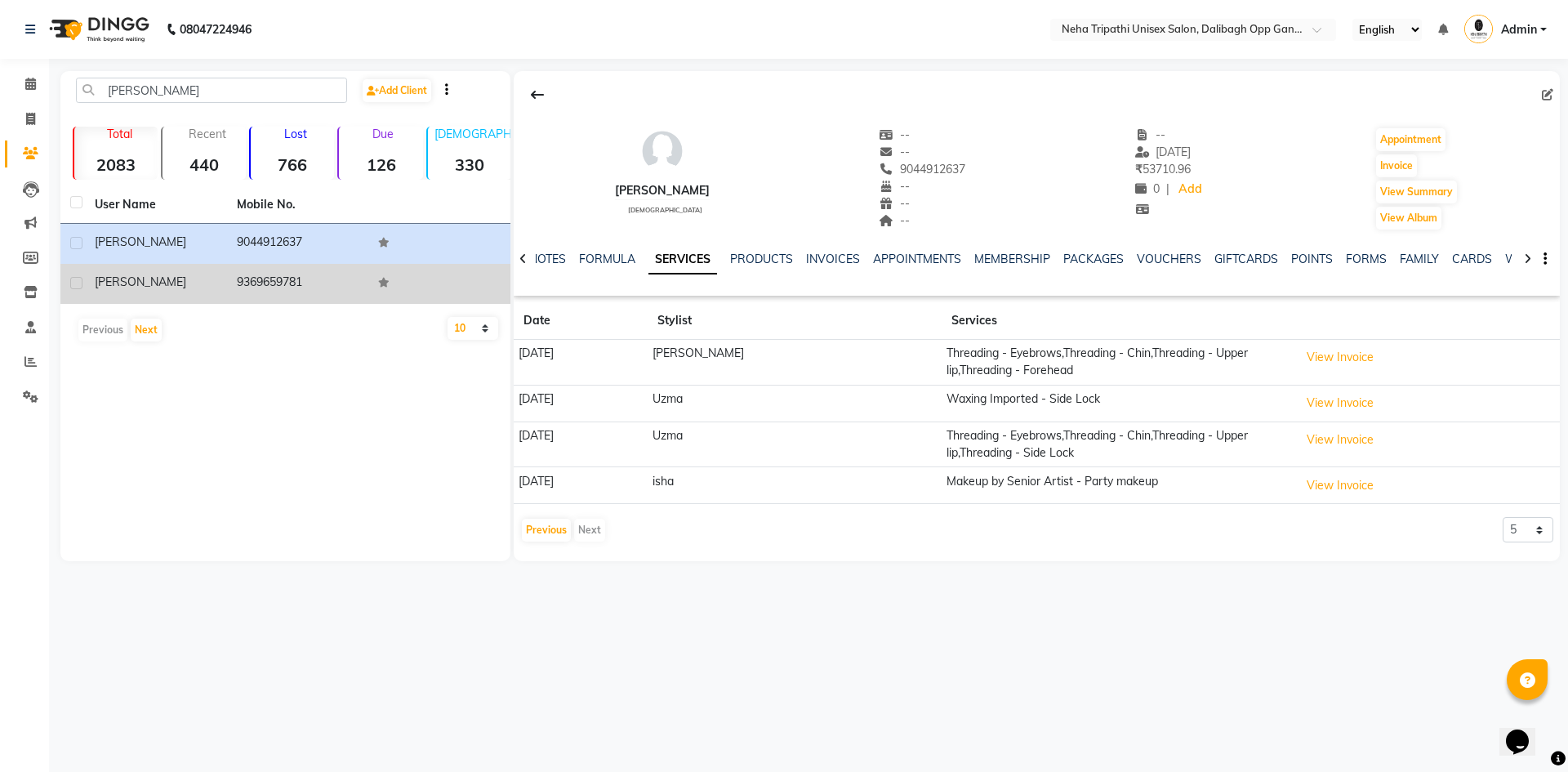
click at [260, 276] on td "9369659781" at bounding box center [298, 284] width 142 height 40
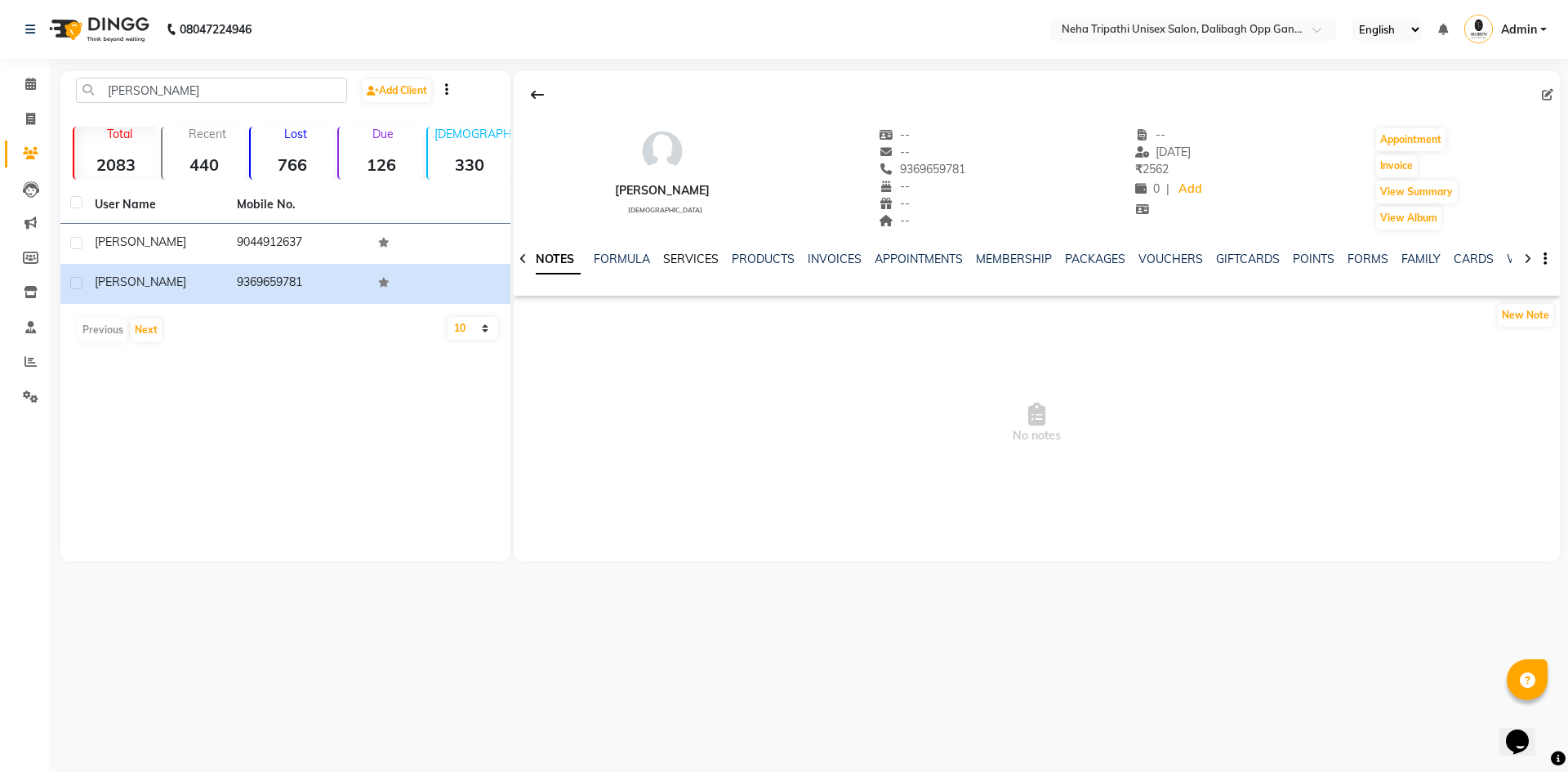
click at [700, 253] on link "SERVICES" at bounding box center [691, 258] width 56 height 15
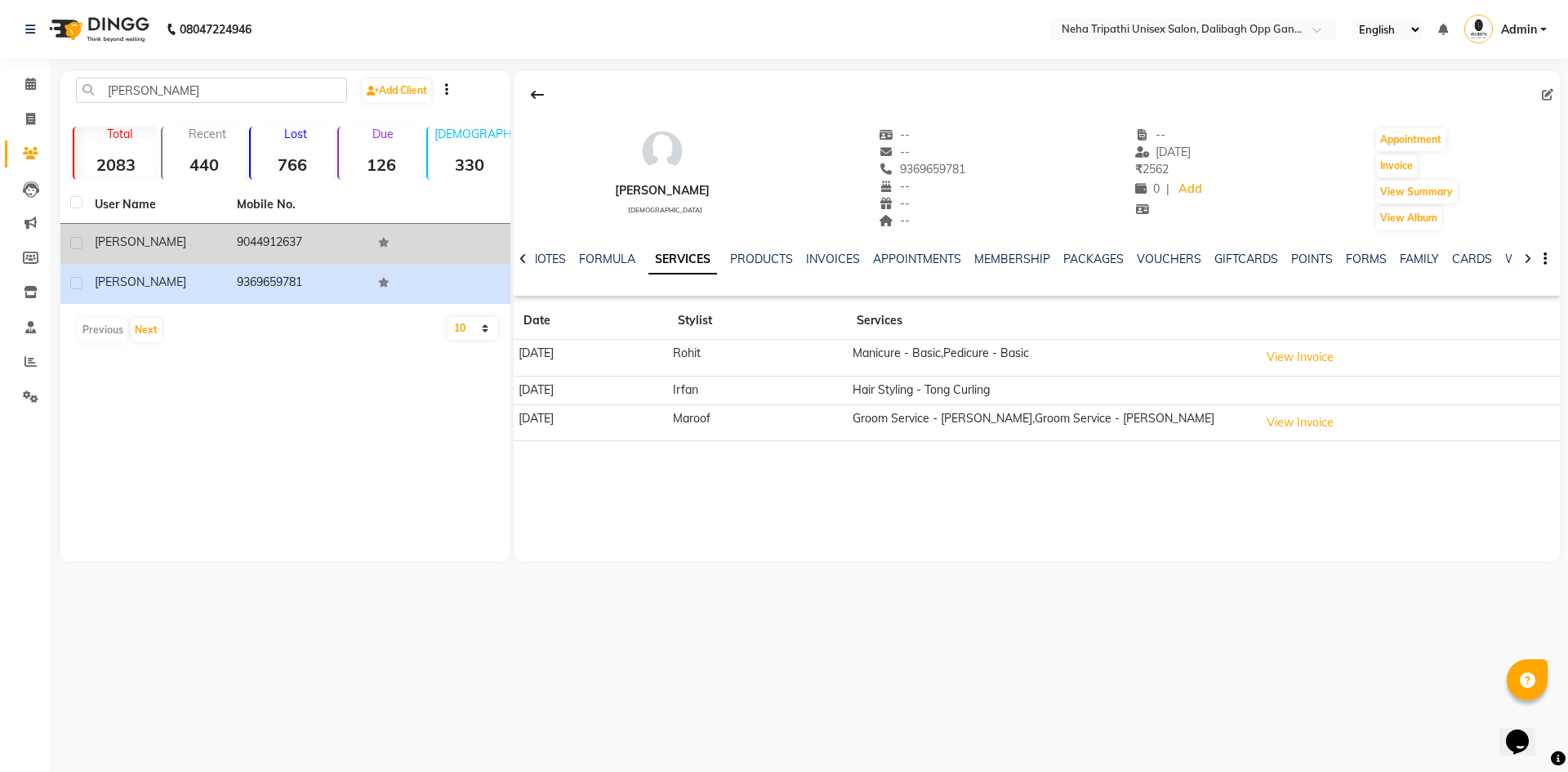
click at [112, 235] on span "[PERSON_NAME]" at bounding box center [141, 242] width 92 height 15
